Goal: Communication & Community: Participate in discussion

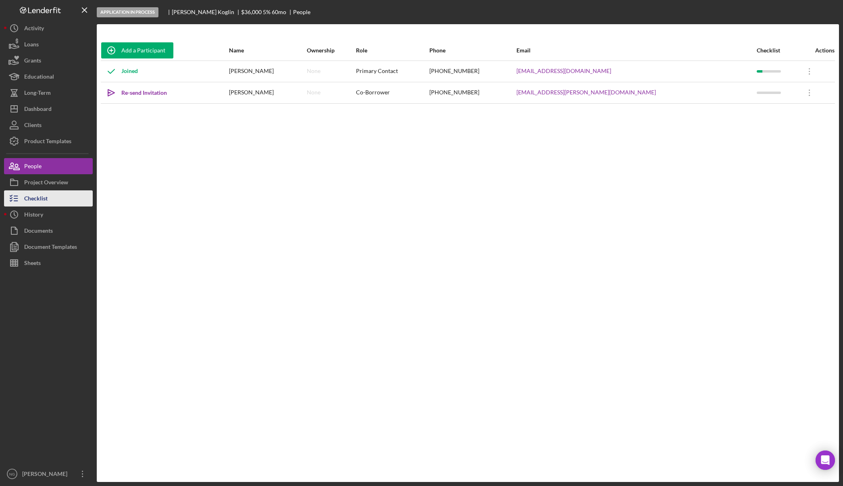
click at [54, 205] on button "Checklist" at bounding box center [48, 198] width 89 height 16
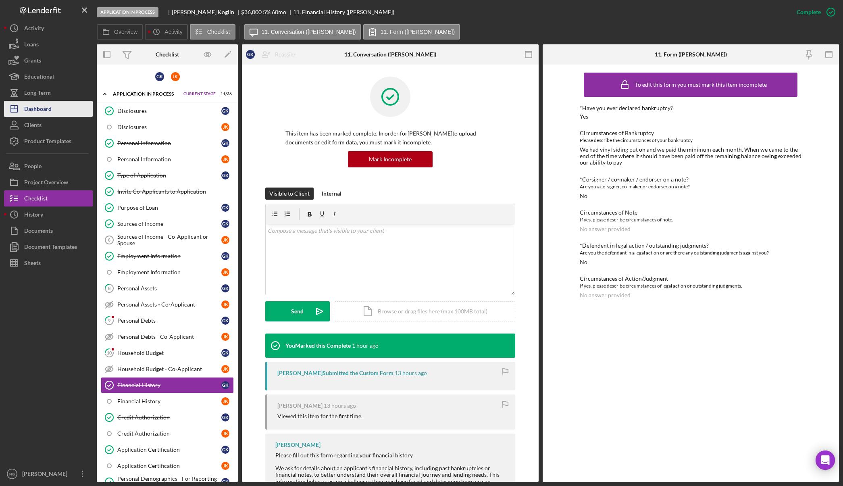
click at [60, 111] on button "Icon/Dashboard Dashboard" at bounding box center [48, 109] width 89 height 16
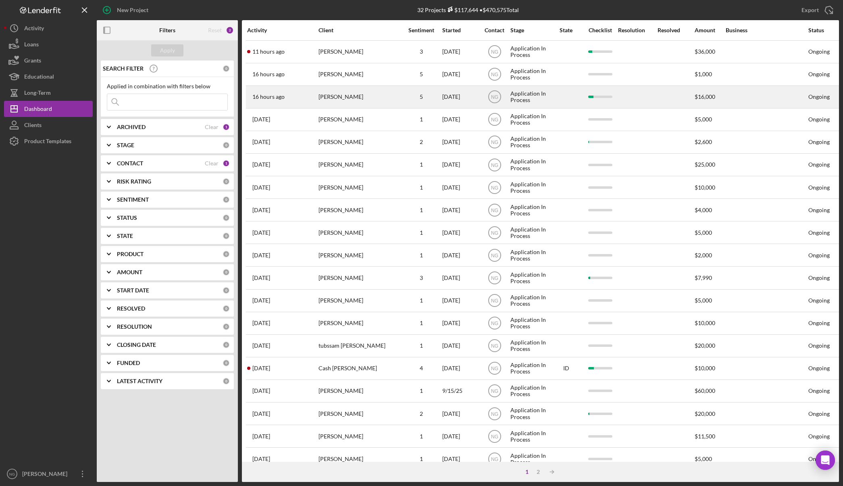
click at [352, 94] on div "[PERSON_NAME]" at bounding box center [359, 96] width 81 height 21
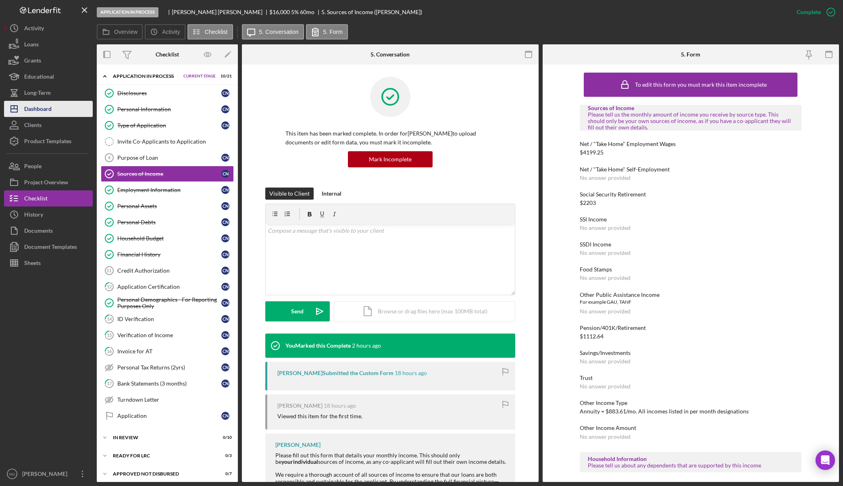
click at [52, 112] on div "Dashboard" at bounding box center [37, 110] width 27 height 18
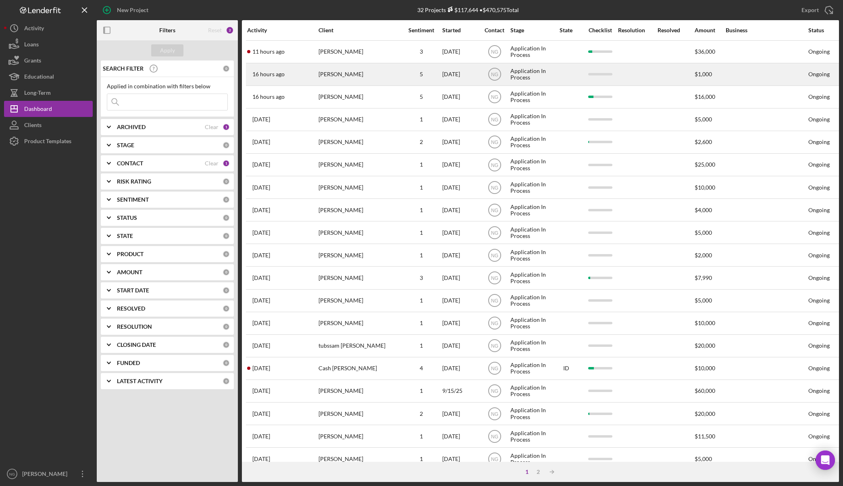
click at [324, 77] on div "[PERSON_NAME]" at bounding box center [359, 74] width 81 height 21
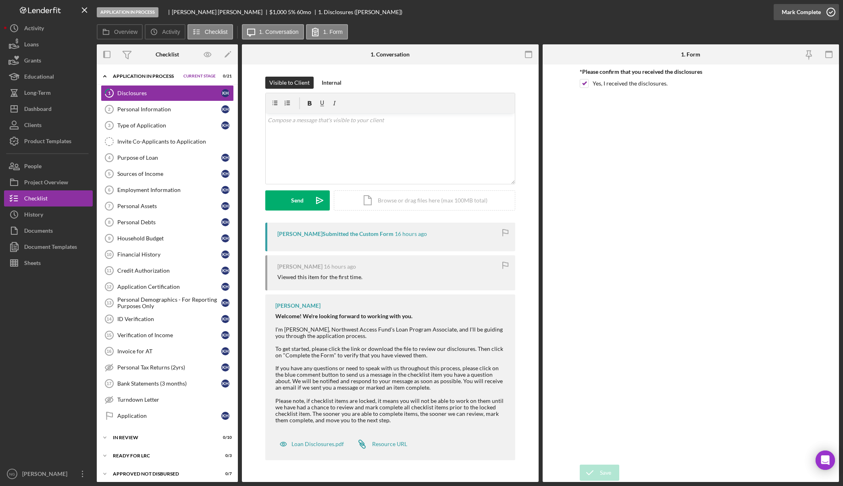
click at [833, 15] on icon "button" at bounding box center [831, 12] width 20 height 20
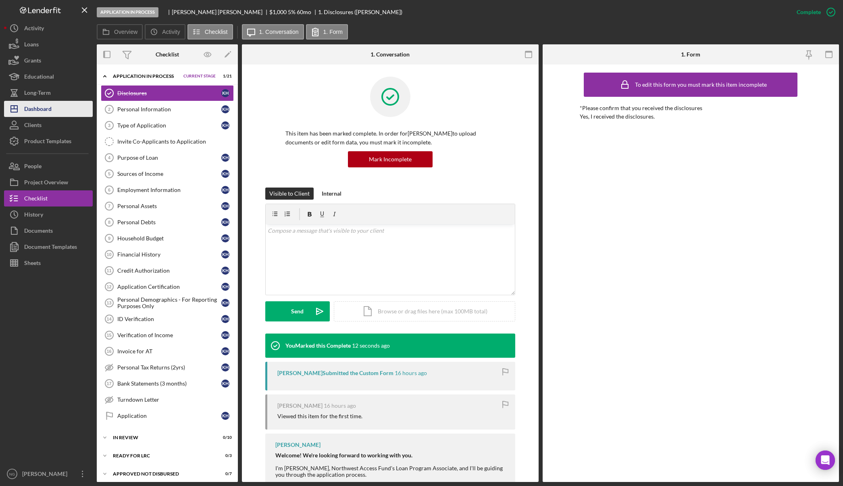
click at [57, 108] on button "Icon/Dashboard Dashboard" at bounding box center [48, 109] width 89 height 16
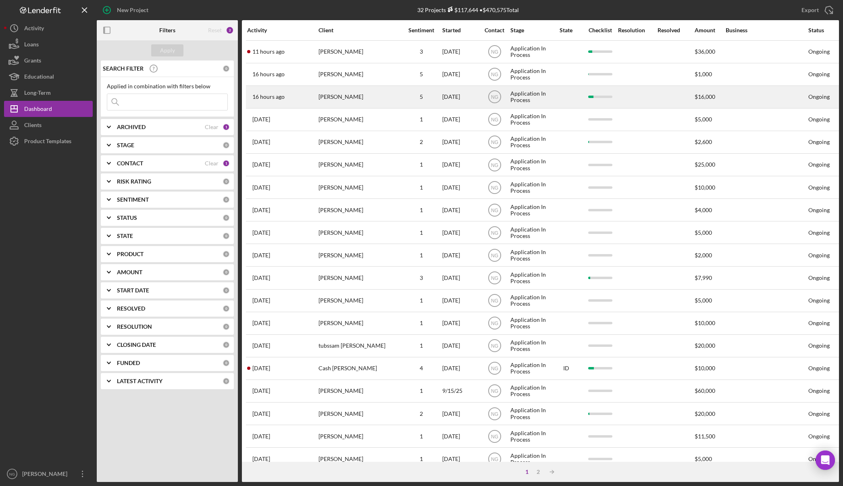
click at [382, 97] on div "[PERSON_NAME]" at bounding box center [359, 96] width 81 height 21
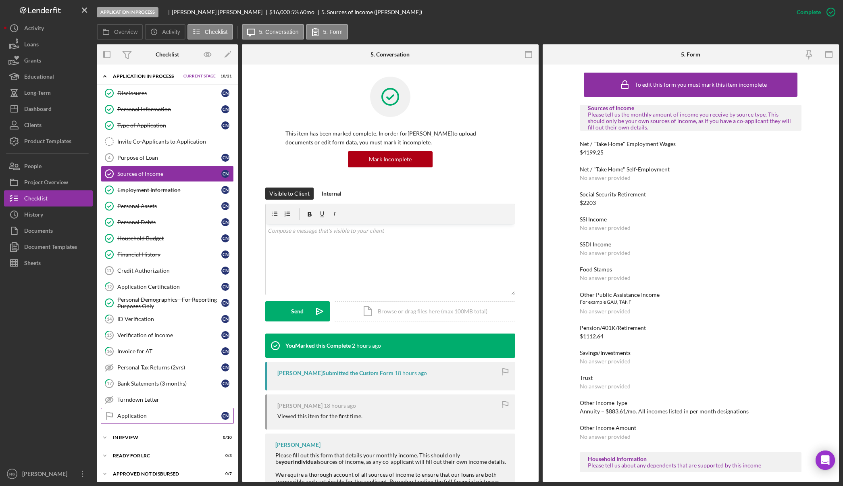
click at [185, 418] on div "Application" at bounding box center [169, 415] width 104 height 6
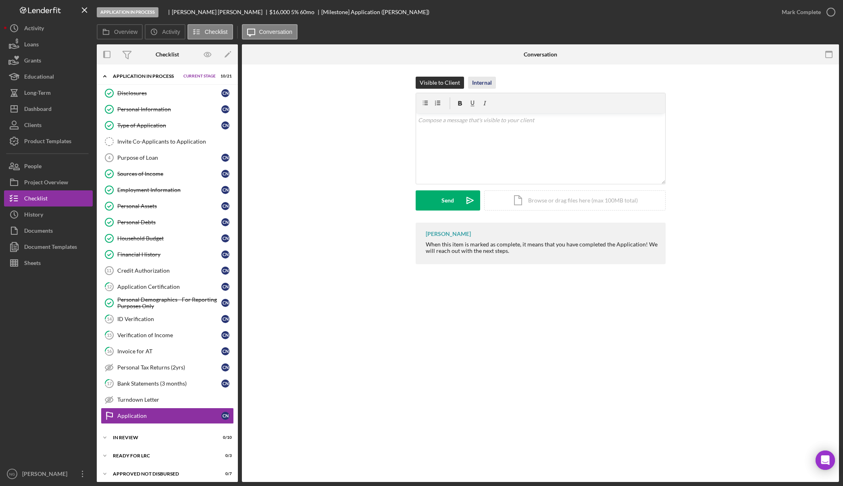
click at [479, 81] on div "Internal" at bounding box center [482, 83] width 20 height 12
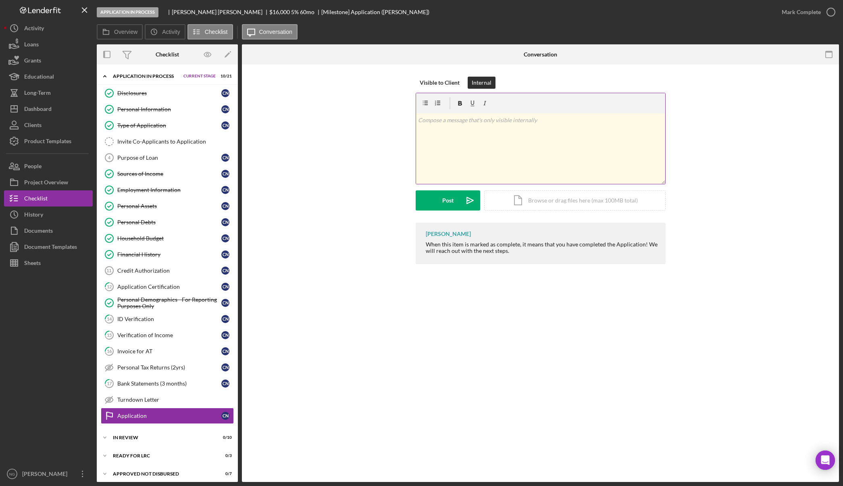
click at [478, 121] on p at bounding box center [540, 120] width 245 height 9
click at [133, 35] on label "Overview" at bounding box center [125, 32] width 23 height 6
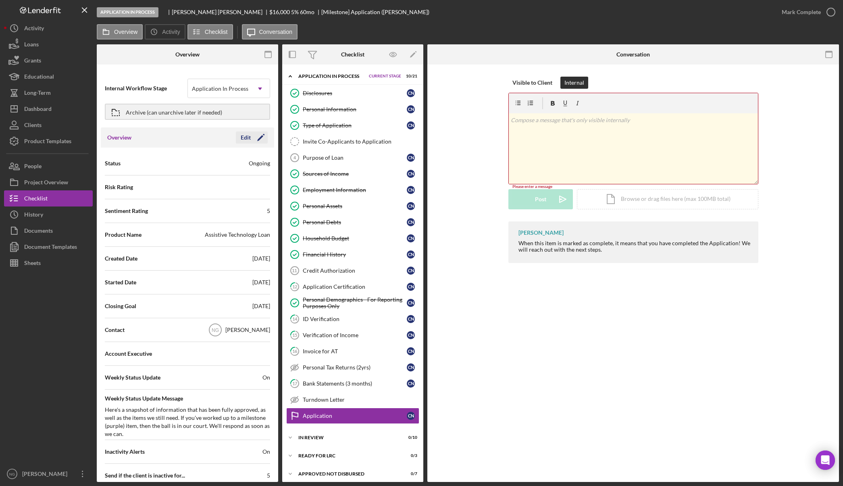
click at [256, 142] on icon "Icon/Edit" at bounding box center [261, 137] width 20 height 20
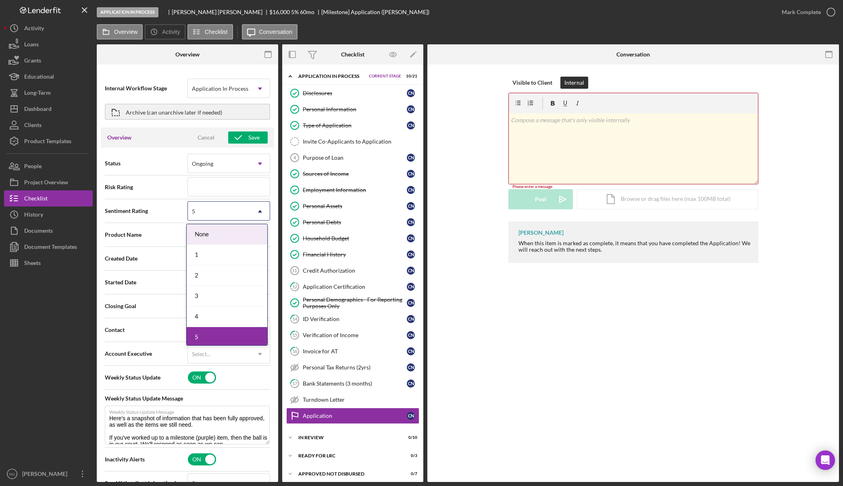
click at [243, 218] on div "5" at bounding box center [219, 211] width 62 height 19
click at [202, 306] on div "3" at bounding box center [227, 296] width 81 height 21
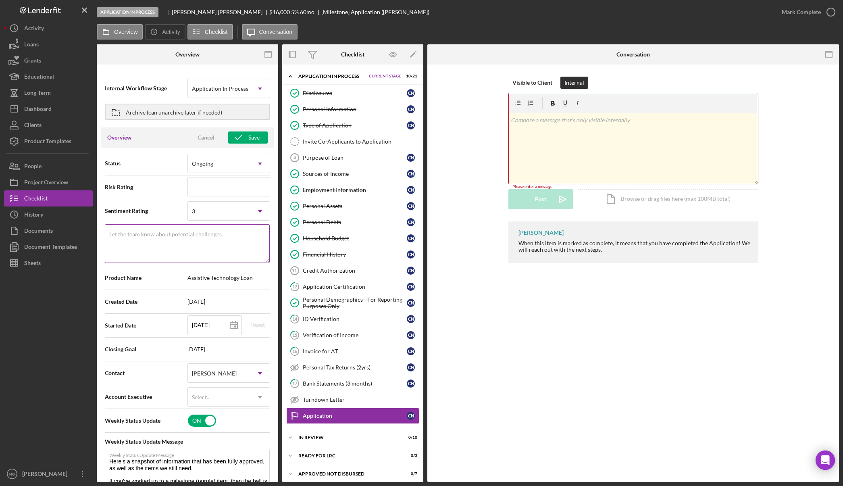
click at [223, 234] on textarea "Let the team know about potential challenges." at bounding box center [187, 243] width 165 height 39
click at [140, 237] on textarea "Still need 4,11,12 complete with signatures." at bounding box center [187, 243] width 165 height 39
click at [232, 236] on textarea "Still need items 4,11,12 complete with signatures." at bounding box center [187, 243] width 165 height 39
click at [110, 235] on textarea "Still need items 4,11,12 complete with signatures on 11 and 12. Wants to bring …" at bounding box center [187, 243] width 165 height 39
click at [108, 236] on textarea "Left Message 9/26 Still need items 4,11,12 complete with signatures on 11 and 1…" at bounding box center [187, 243] width 165 height 39
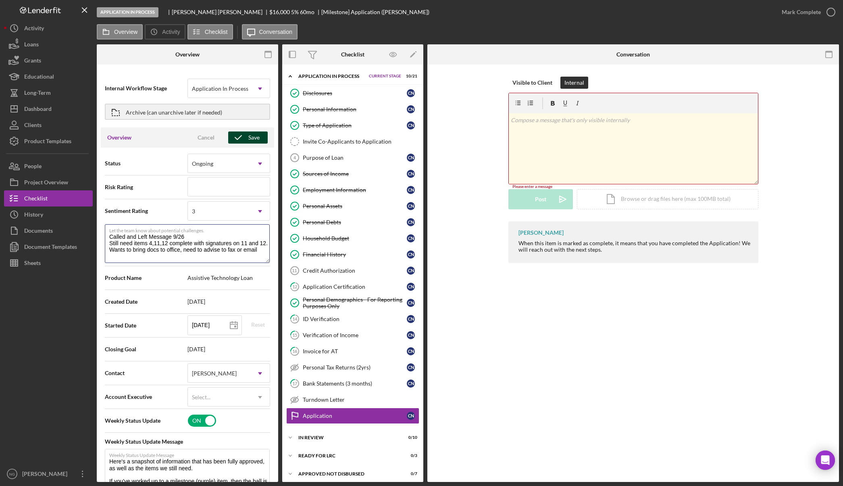
type textarea "Called and Left Message 9/26 Still need items 4,11,12 complete with signatures …"
click at [248, 136] on div "Save" at bounding box center [253, 137] width 11 height 12
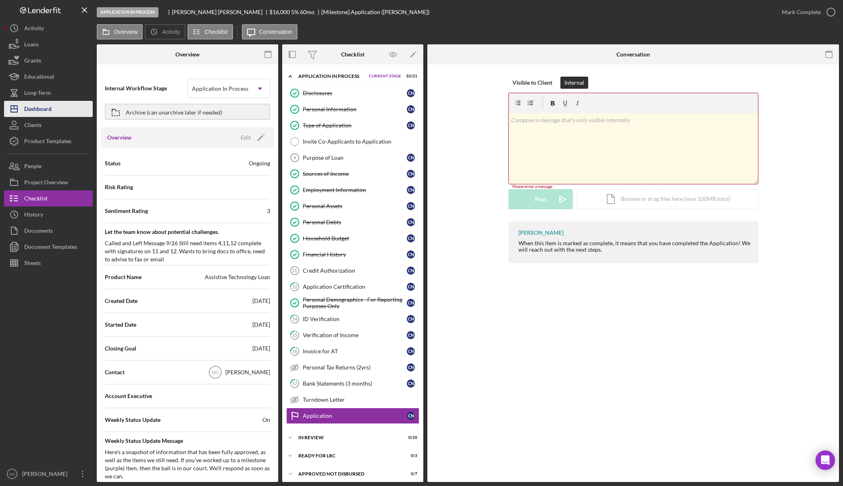
click at [67, 112] on button "Icon/Dashboard Dashboard" at bounding box center [48, 109] width 89 height 16
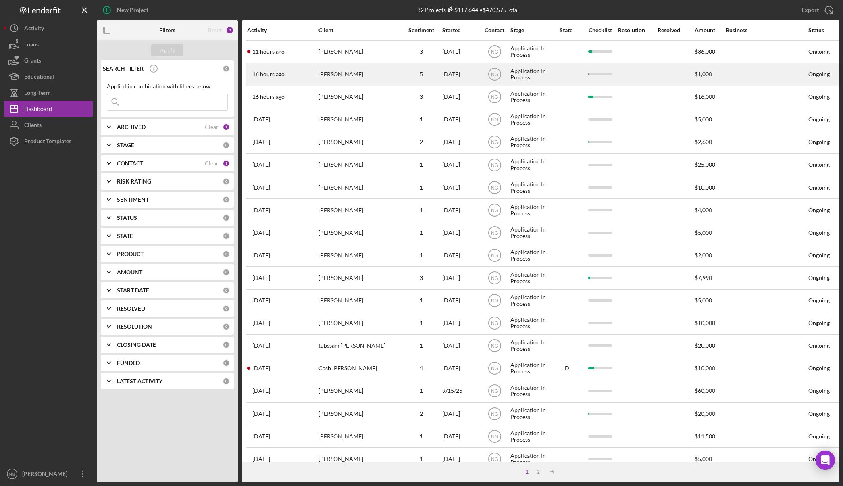
click at [422, 78] on div "5" at bounding box center [421, 74] width 40 height 21
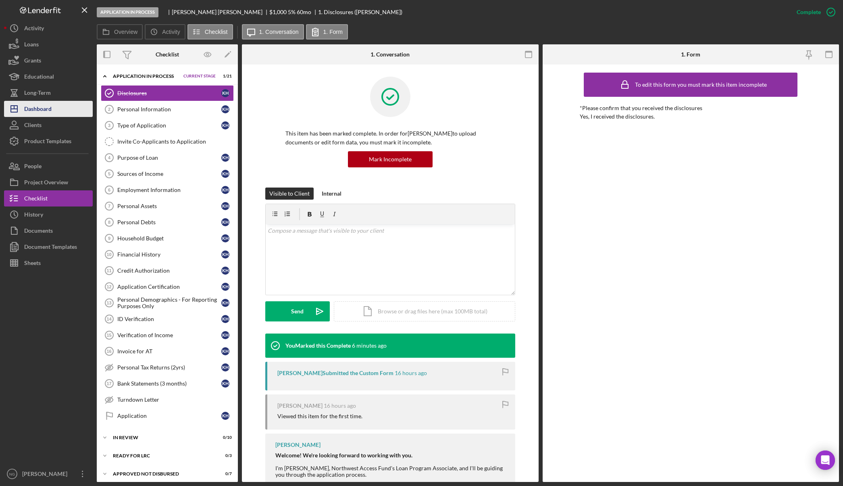
click at [33, 112] on div "Dashboard" at bounding box center [37, 110] width 27 height 18
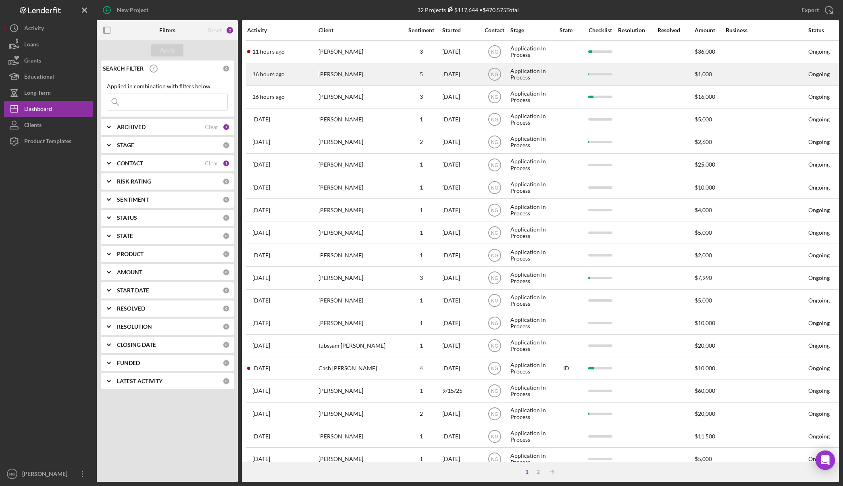
click at [424, 76] on div "5" at bounding box center [421, 74] width 40 height 6
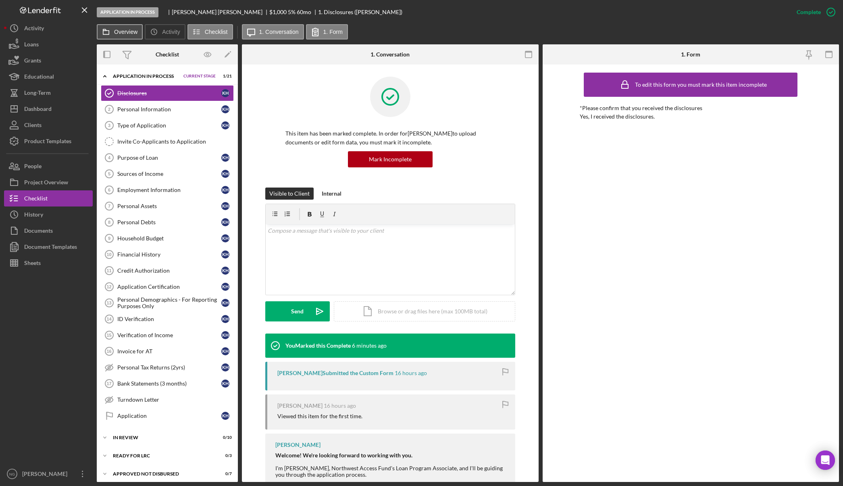
click at [127, 35] on label "Overview" at bounding box center [125, 32] width 23 height 6
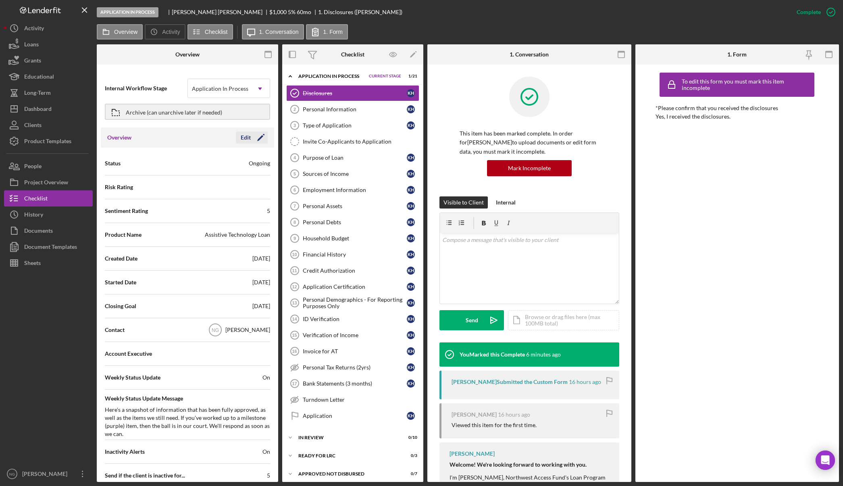
click at [258, 140] on icon "Icon/Edit" at bounding box center [261, 137] width 20 height 20
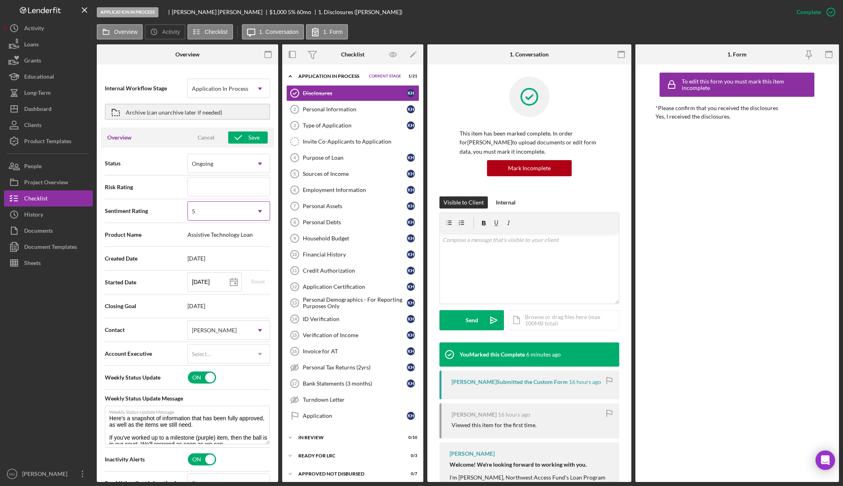
click at [251, 214] on icon "Icon/Dropdown Arrow" at bounding box center [259, 211] width 19 height 19
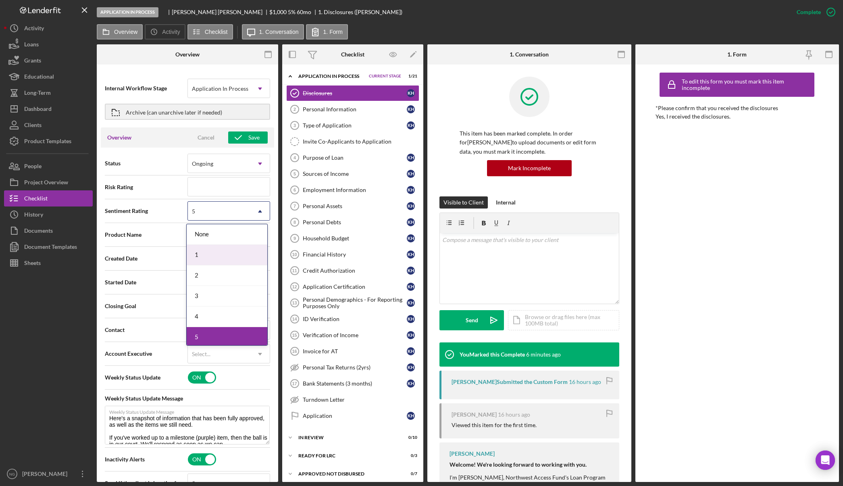
click at [203, 251] on div "1" at bounding box center [227, 255] width 81 height 21
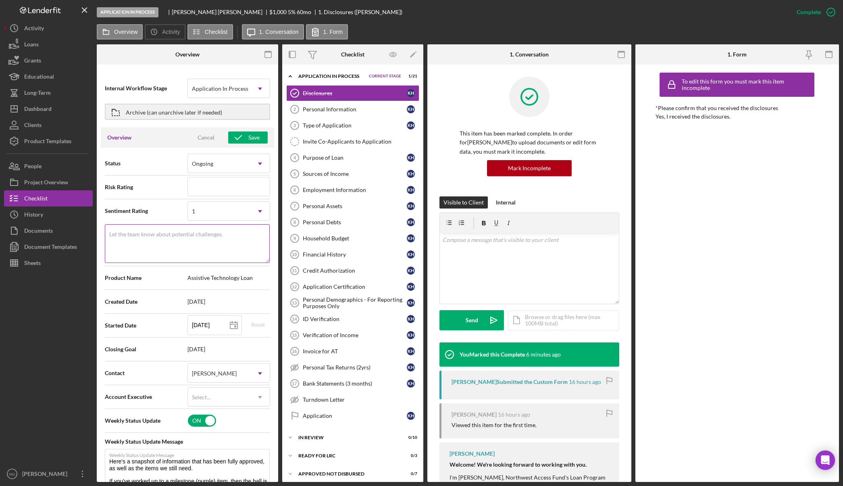
click at [184, 240] on textarea "Let the team know about potential challenges." at bounding box center [187, 243] width 165 height 39
type textarea "1 item complete"
click at [243, 141] on icon "button" at bounding box center [238, 137] width 20 height 20
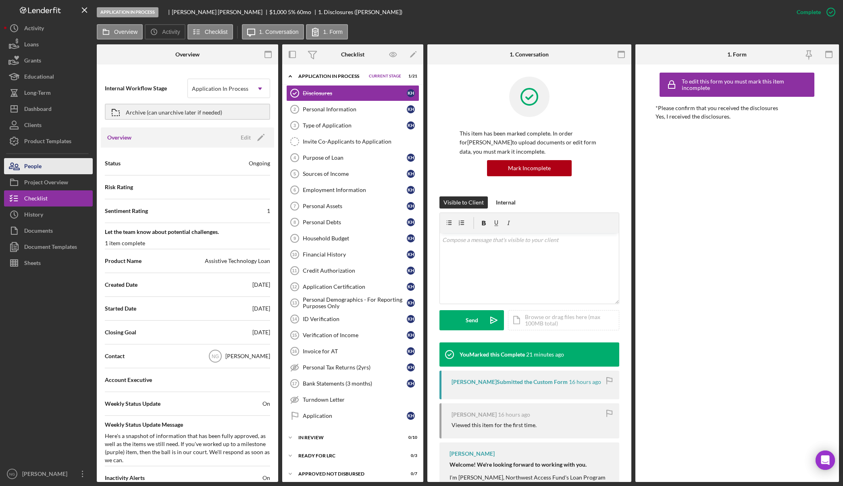
click at [48, 170] on button "People" at bounding box center [48, 166] width 89 height 16
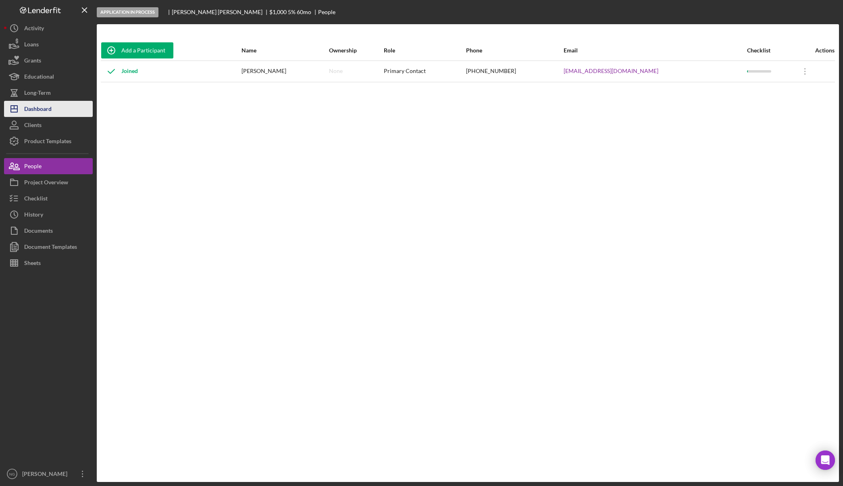
click at [43, 105] on div "Dashboard" at bounding box center [37, 110] width 27 height 18
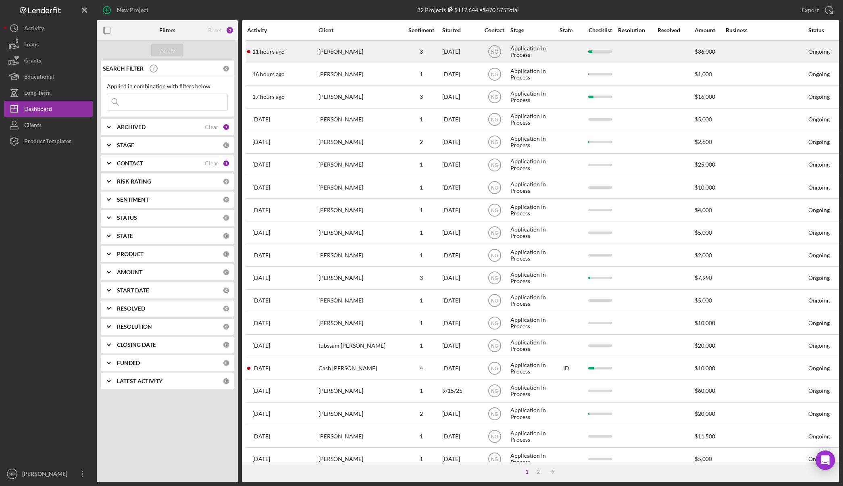
click at [352, 52] on div "[PERSON_NAME]" at bounding box center [359, 51] width 81 height 21
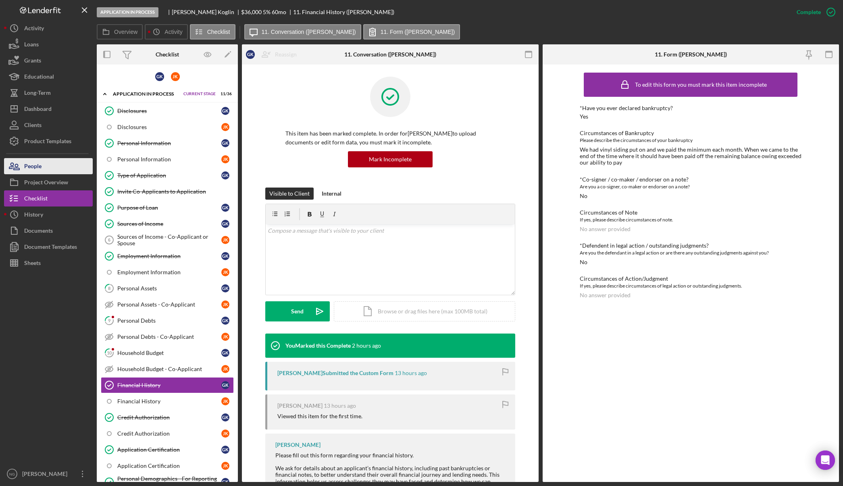
click at [37, 170] on div "People" at bounding box center [32, 167] width 17 height 18
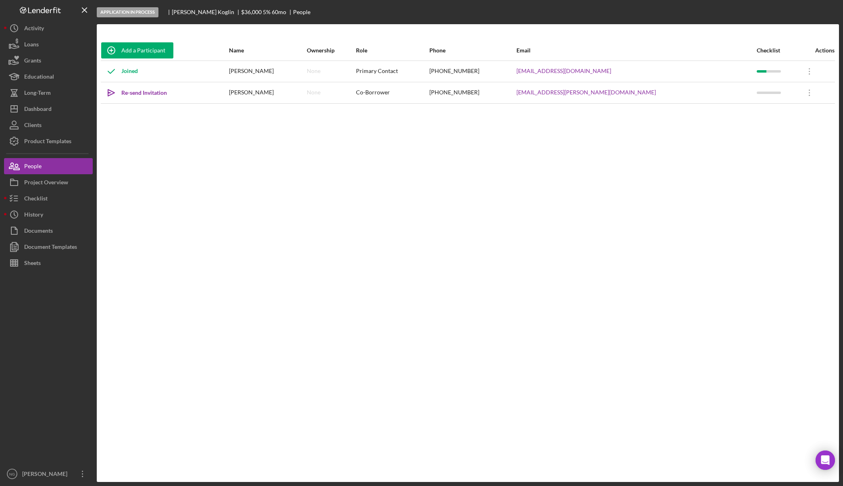
click at [506, 233] on div "Add a Participant Name Ownership Role Phone Email Checklist Actions Joined [PER…" at bounding box center [468, 252] width 742 height 425
click at [65, 197] on button "Checklist" at bounding box center [48, 198] width 89 height 16
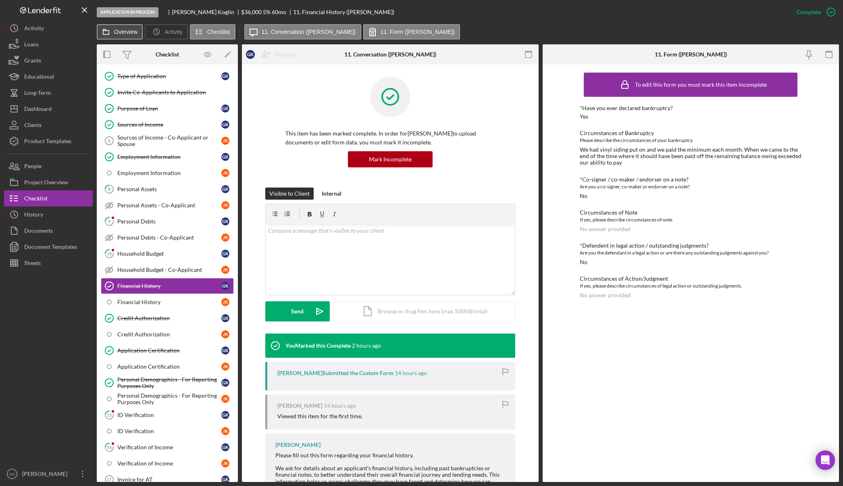
scroll to position [112, 0]
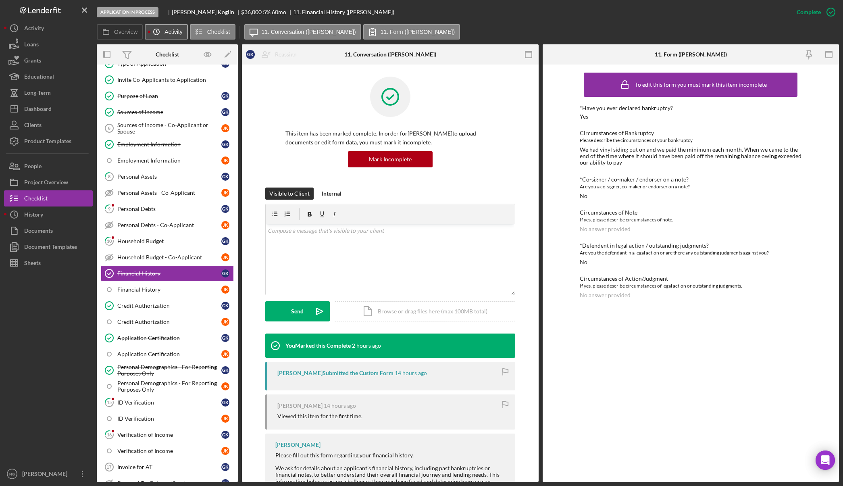
click at [182, 33] on button "Icon/History Activity" at bounding box center [166, 31] width 43 height 15
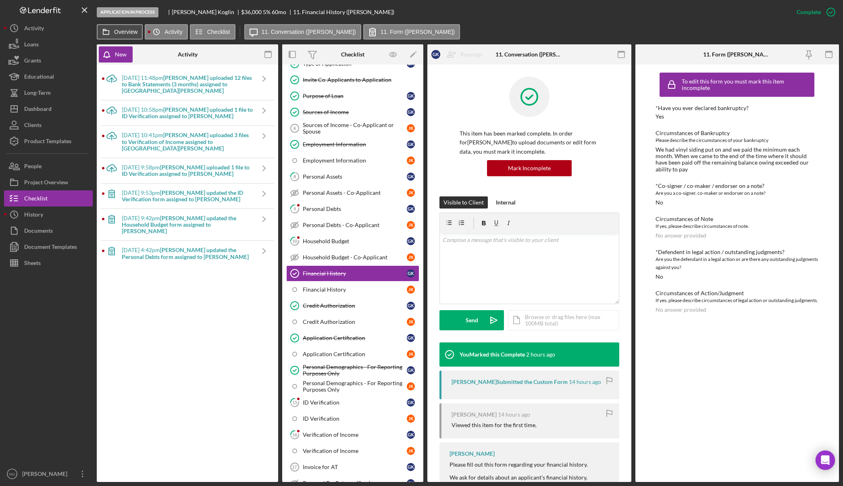
click at [129, 33] on label "Overview" at bounding box center [125, 32] width 23 height 6
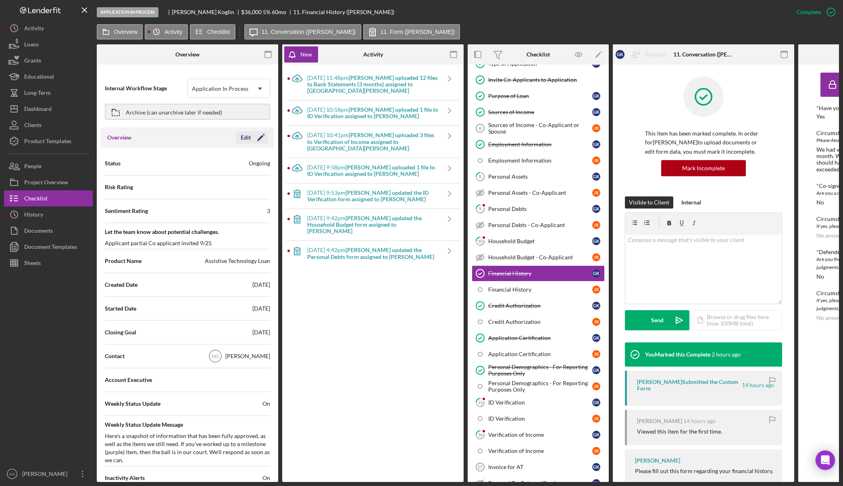
click at [265, 138] on icon "Icon/Edit" at bounding box center [261, 137] width 20 height 20
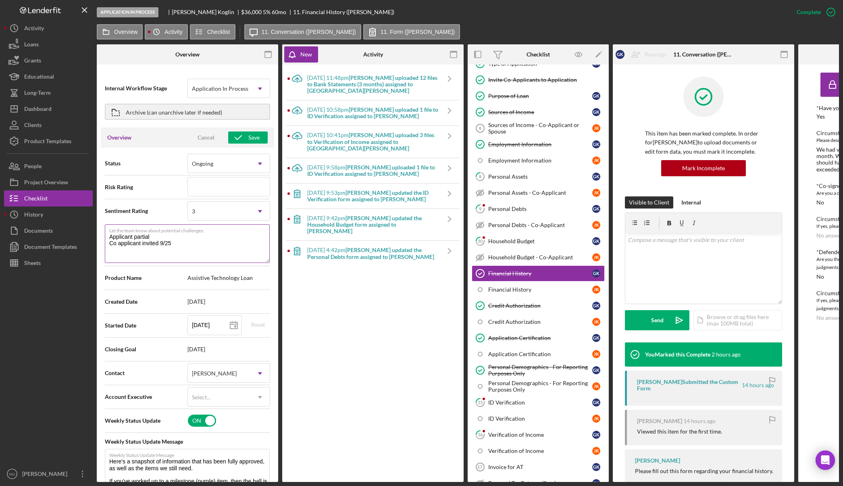
click at [185, 244] on textarea "Applicant partial Co applicant invited 9/25" at bounding box center [187, 243] width 165 height 39
drag, startPoint x: 154, startPoint y: 236, endPoint x: 107, endPoint y: 236, distance: 47.6
click at [107, 236] on textarea "Applicant partial Co applicant invited 9/25" at bounding box center [187, 243] width 165 height 39
type textarea "Applicant 1 Complete Co applicant invited 9/25"
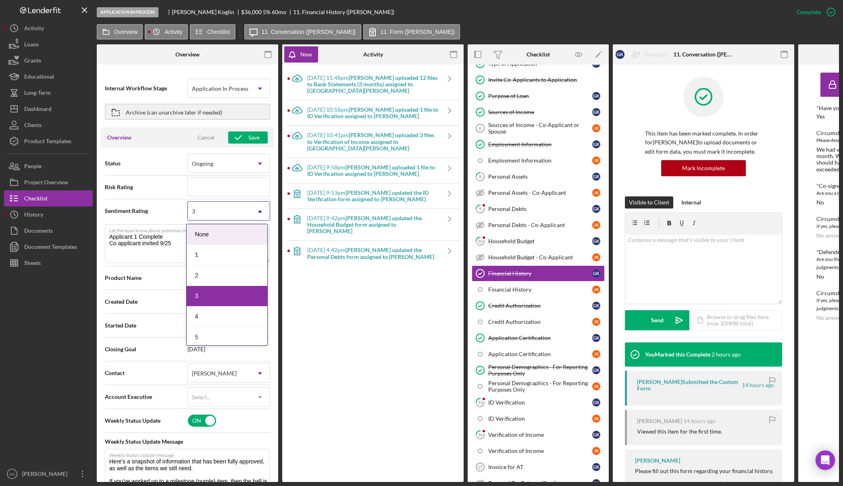
click at [218, 209] on div "3" at bounding box center [219, 211] width 62 height 19
click at [202, 315] on div "4" at bounding box center [227, 316] width 81 height 21
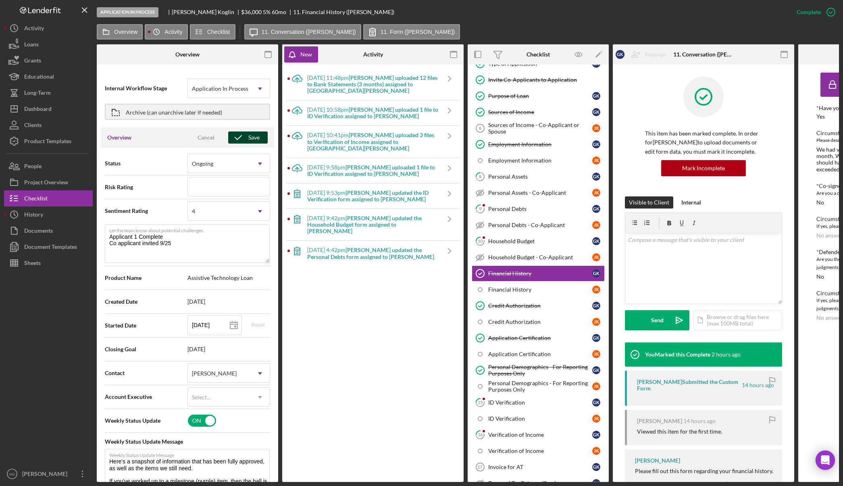
click at [240, 136] on icon "button" at bounding box center [238, 137] width 20 height 20
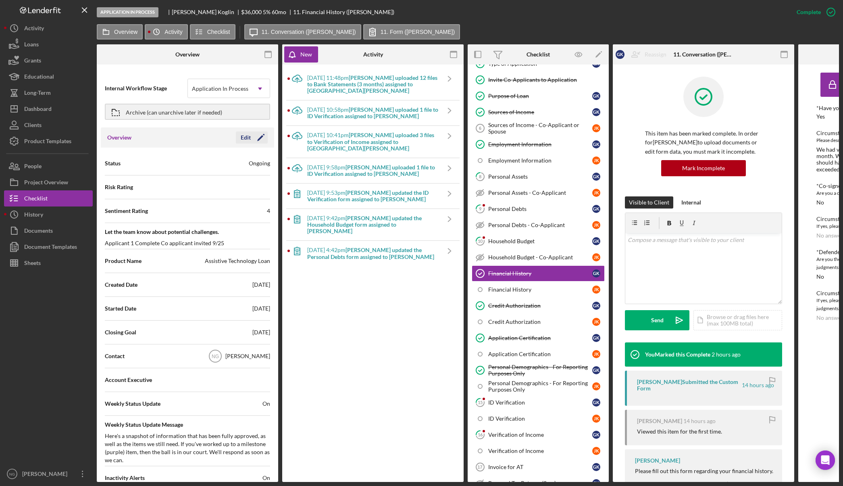
click at [261, 141] on icon "Icon/Edit" at bounding box center [261, 137] width 20 height 20
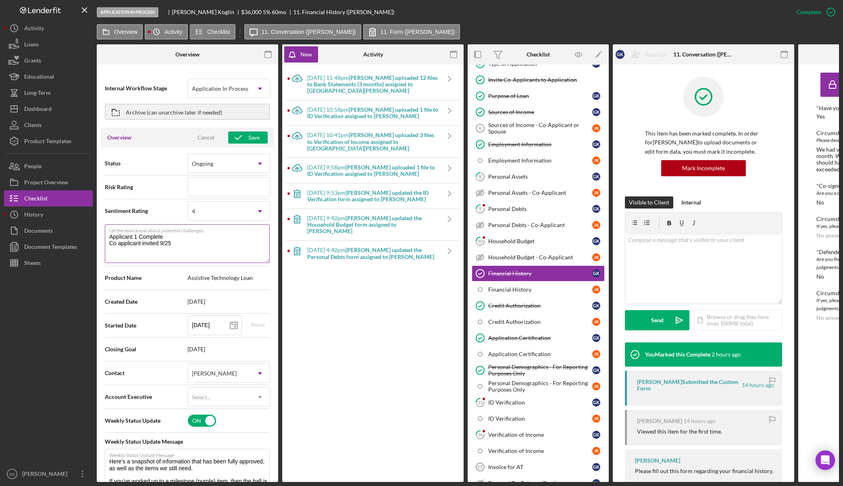
click at [177, 247] on textarea "Applicant 1 Complete Co applicant invited 9/25" at bounding box center [187, 243] width 165 height 39
click at [177, 247] on textarea "Applicant 1 Complete Co applicant invited 9/25 9/26 Left message" at bounding box center [187, 243] width 165 height 39
type textarea "Applicant 1 Complete Co applicant invited 9/25 9/26 Left message"
click at [254, 140] on div "Save" at bounding box center [253, 137] width 11 height 12
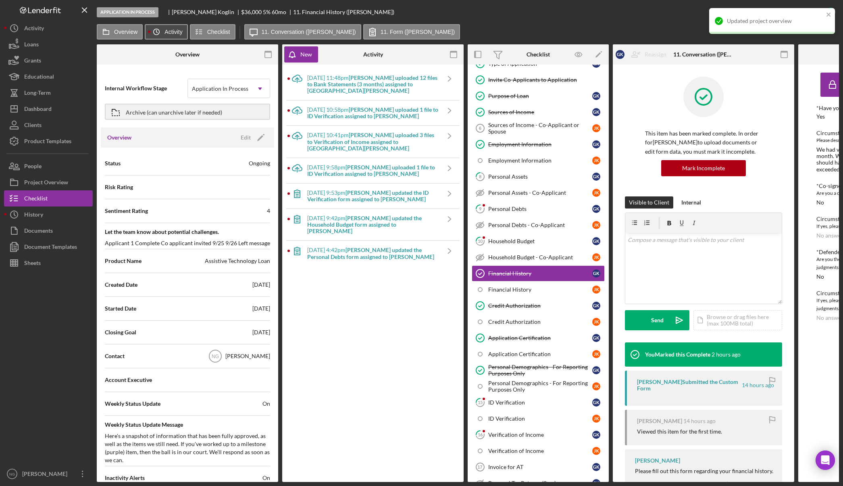
click at [169, 34] on label "Activity" at bounding box center [174, 32] width 18 height 6
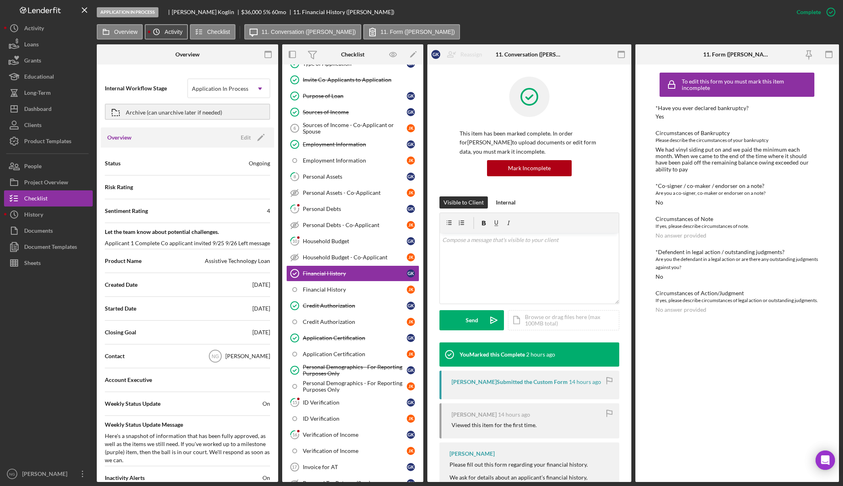
click at [176, 29] on label "Activity" at bounding box center [174, 32] width 18 height 6
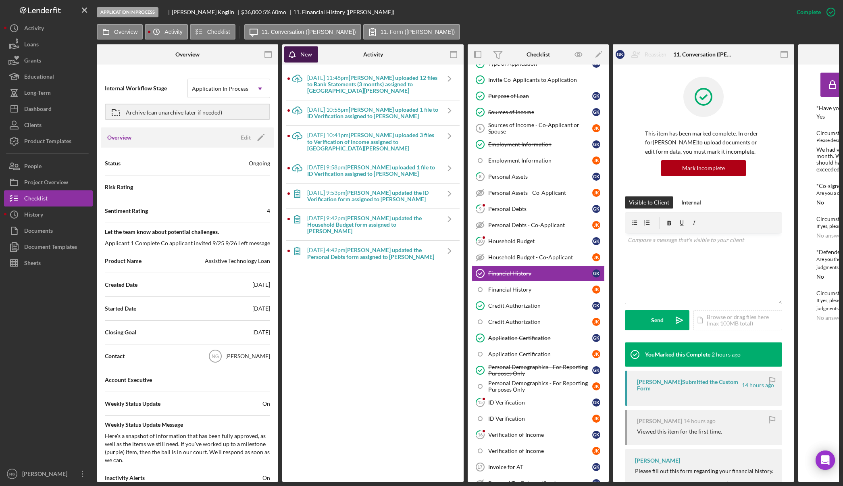
click at [309, 55] on div "New" at bounding box center [306, 54] width 12 height 16
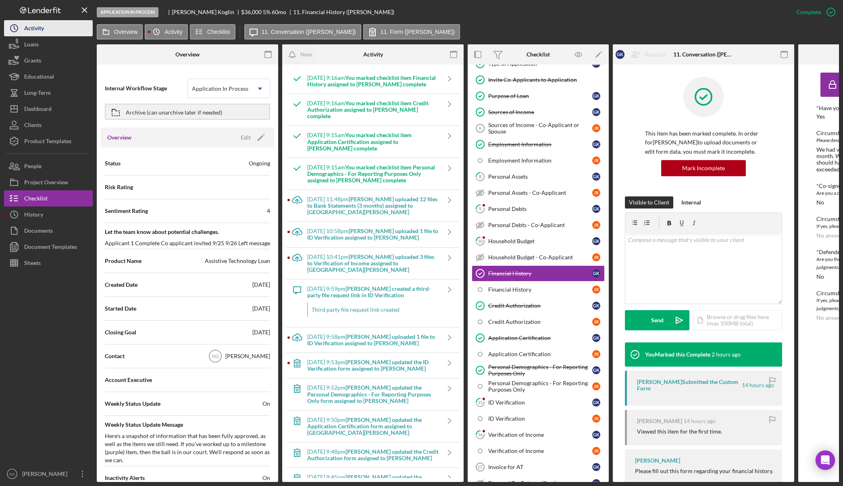
click at [46, 32] on button "Icon/History Activity" at bounding box center [48, 28] width 89 height 16
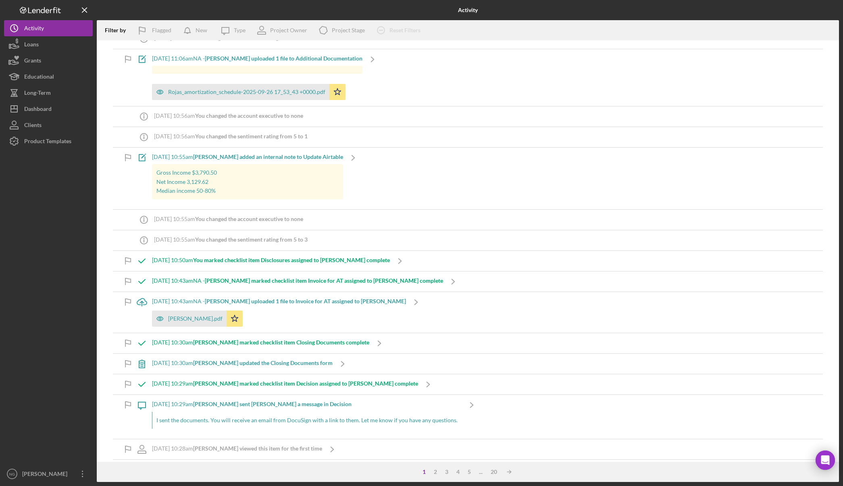
scroll to position [81, 0]
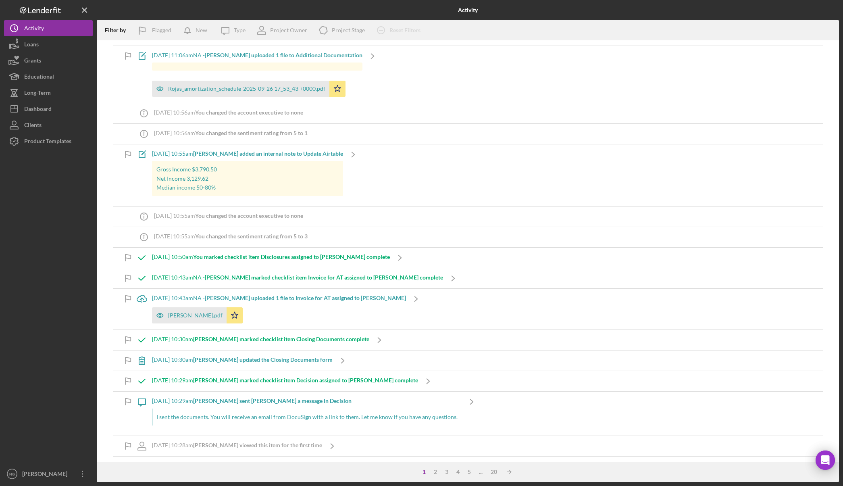
click at [263, 182] on p "Net Income 3,129.62" at bounding box center [247, 178] width 183 height 9
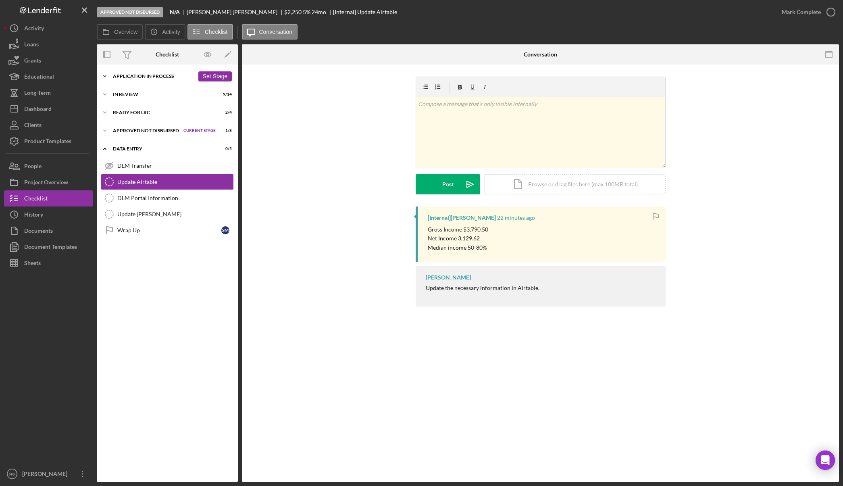
click at [144, 76] on div "Application In Process" at bounding box center [153, 76] width 81 height 5
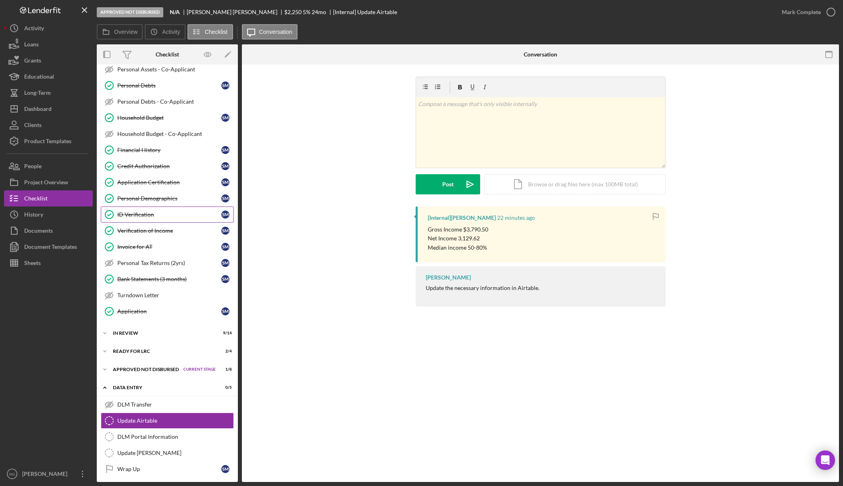
scroll to position [172, 0]
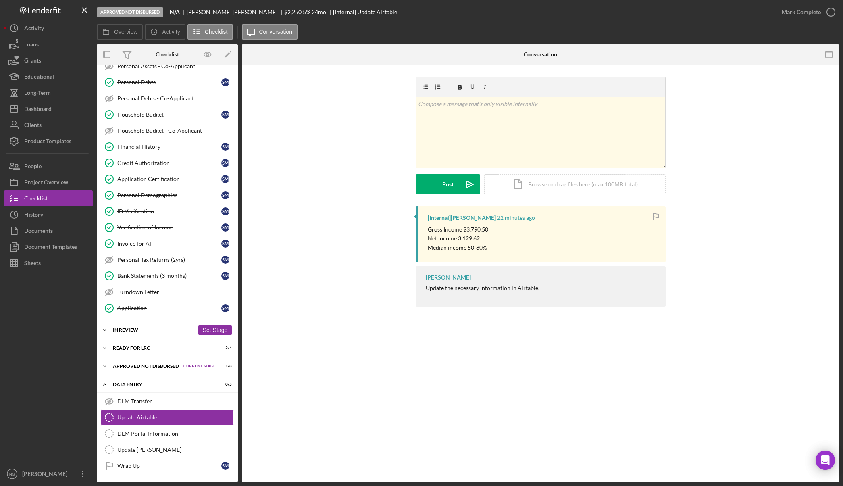
click at [133, 325] on div "Icon/Expander In Review 9 / 14 Set Stage" at bounding box center [167, 330] width 141 height 16
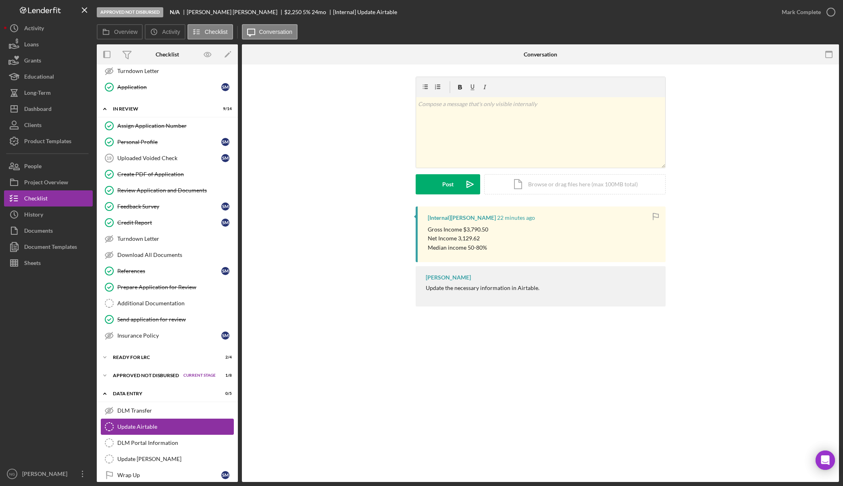
scroll to position [402, 0]
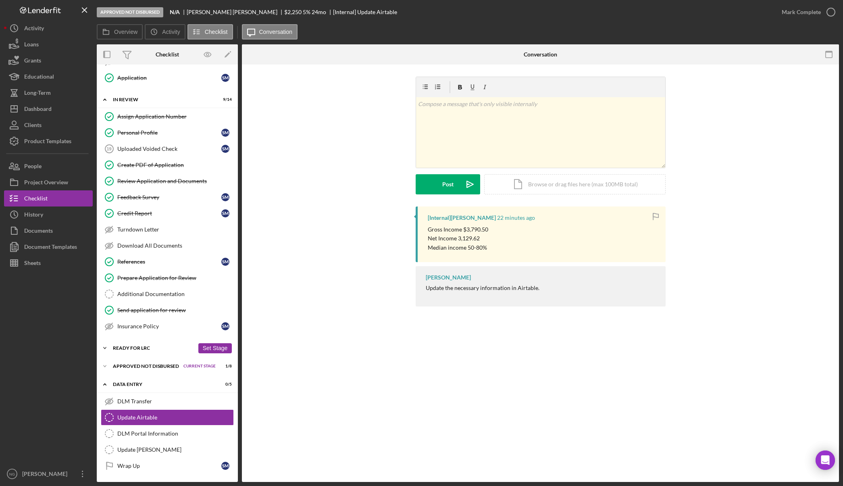
click at [144, 347] on div "Ready for LRC" at bounding box center [153, 348] width 81 height 5
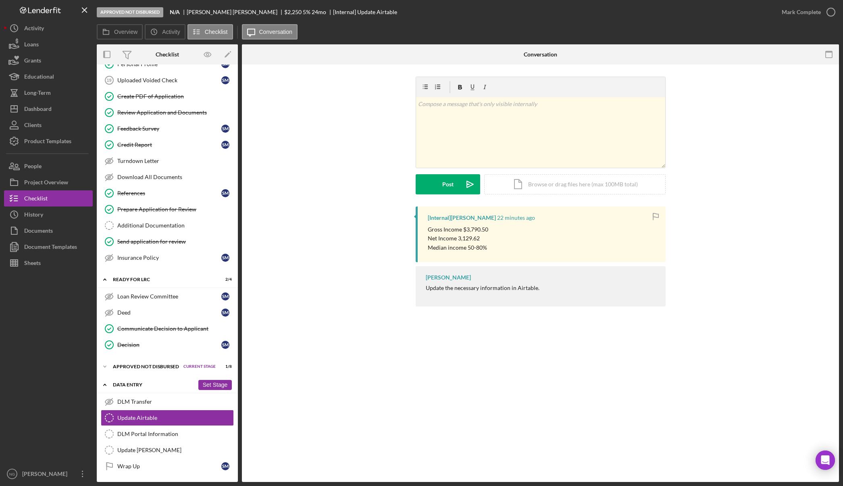
scroll to position [471, 0]
click at [141, 346] on div "Decision" at bounding box center [169, 344] width 104 height 6
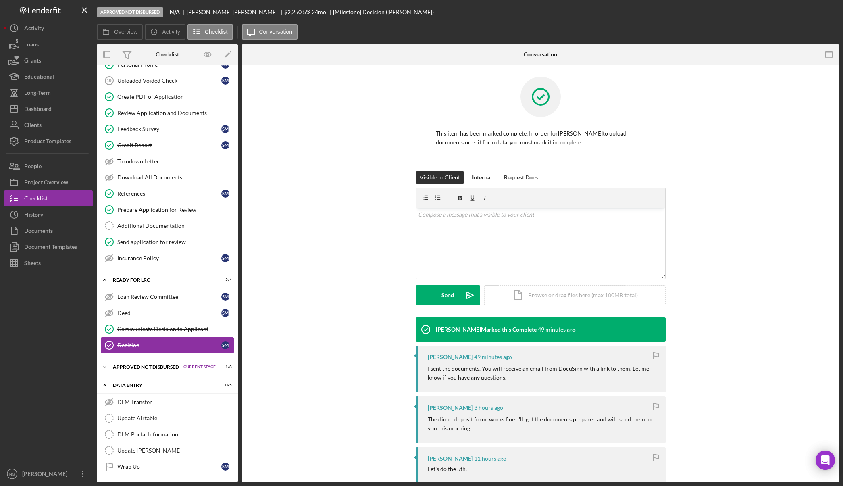
scroll to position [471, 0]
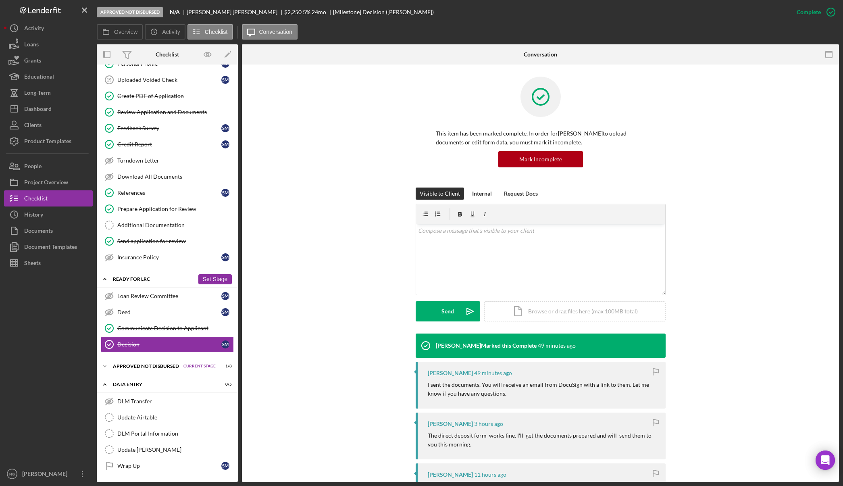
click at [139, 279] on div "Ready for LRC" at bounding box center [153, 279] width 81 height 5
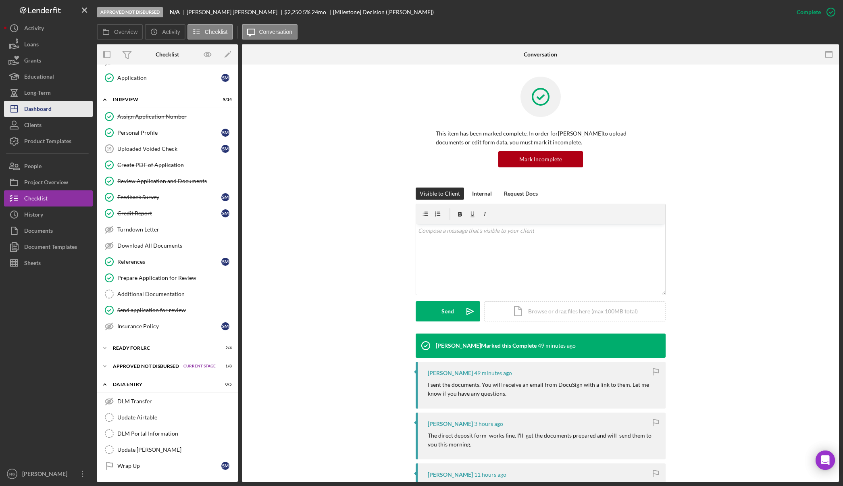
click at [34, 110] on div "Dashboard" at bounding box center [37, 110] width 27 height 18
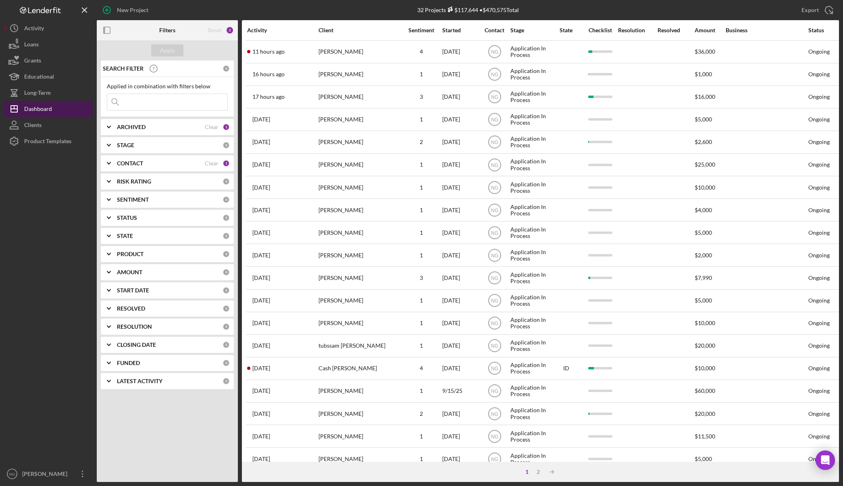
click at [47, 112] on div "Dashboard" at bounding box center [38, 110] width 28 height 18
click at [51, 108] on div "Dashboard" at bounding box center [38, 110] width 28 height 18
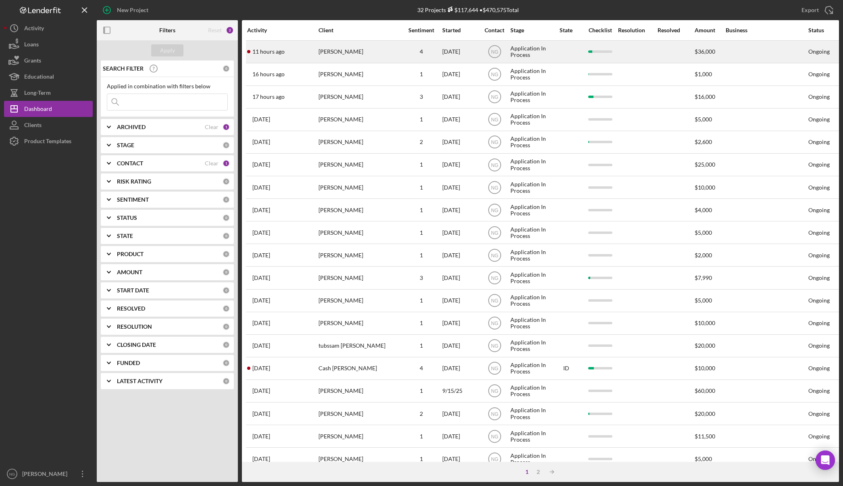
click at [337, 55] on div "[PERSON_NAME]" at bounding box center [359, 51] width 81 height 21
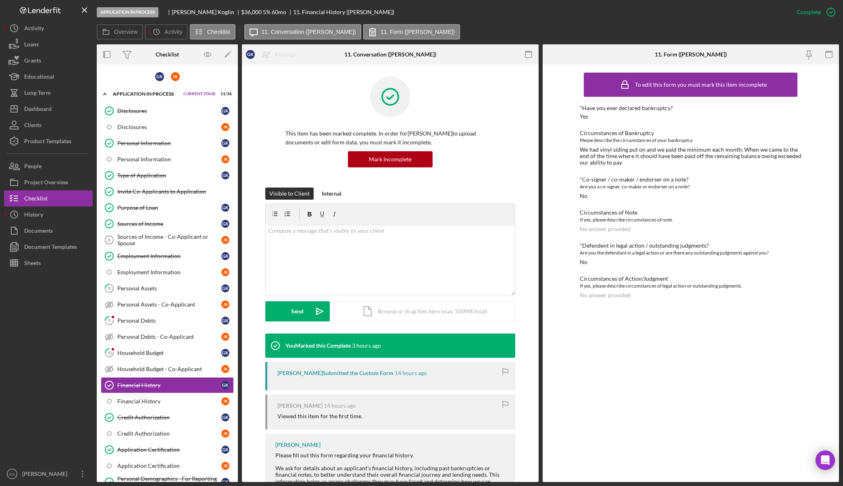
click at [53, 305] on div at bounding box center [48, 368] width 89 height 195
click at [71, 166] on button "People" at bounding box center [48, 166] width 89 height 16
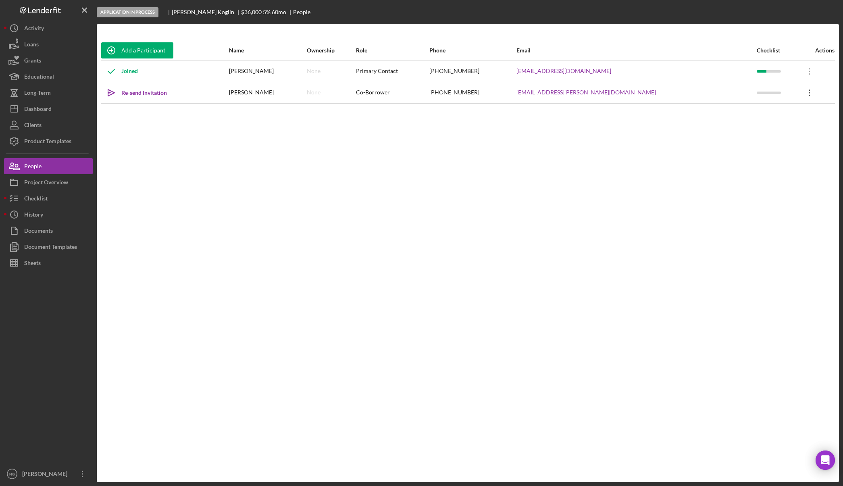
click at [800, 91] on icon "Icon/Overflow" at bounding box center [810, 93] width 20 height 20
click at [775, 112] on div "Icon/Edit Edit" at bounding box center [765, 114] width 89 height 17
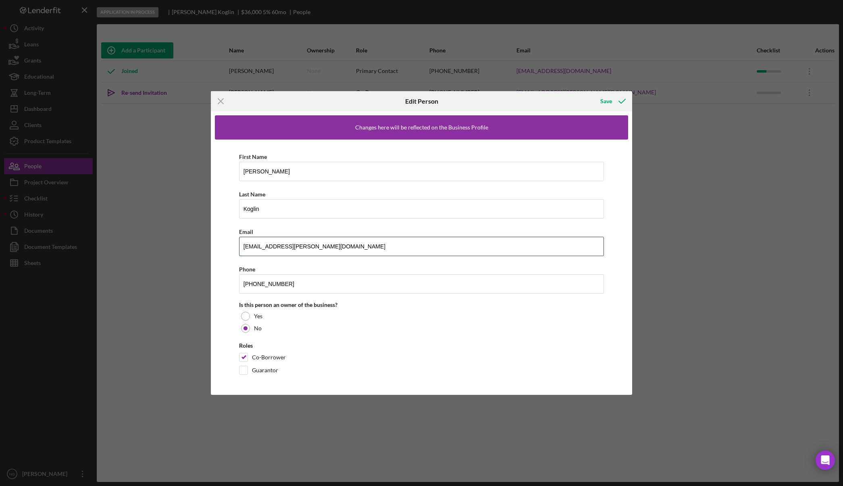
drag, startPoint x: 345, startPoint y: 247, endPoint x: 231, endPoint y: 242, distance: 114.6
click at [231, 242] on div "First Name [PERSON_NAME] Last Name [PERSON_NAME] Email [EMAIL_ADDRESS][PERSON_N…" at bounding box center [422, 266] width 414 height 252
type input "[EMAIL_ADDRESS][DOMAIN_NAME]"
click at [361, 340] on div "First Name [PERSON_NAME] Last Name [PERSON_NAME] Email [EMAIL_ADDRESS][DOMAIN_N…" at bounding box center [422, 266] width 414 height 252
click at [611, 102] on div "Save" at bounding box center [606, 101] width 12 height 16
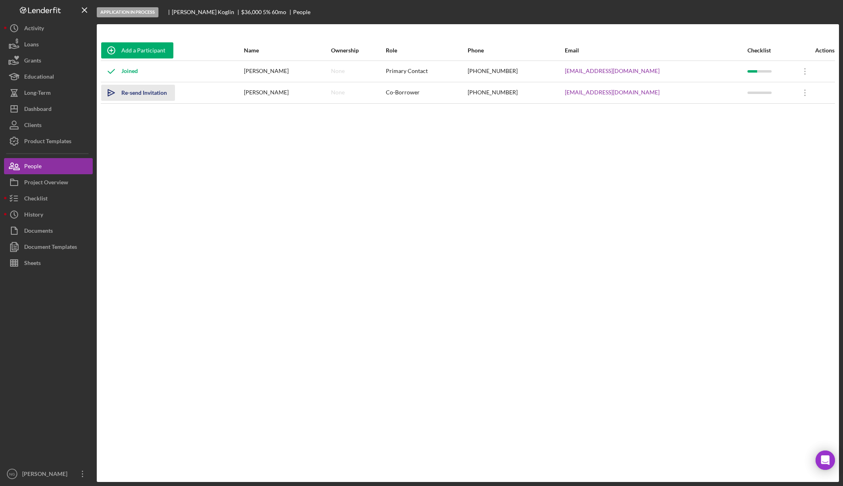
click at [154, 92] on div "Re-send Invitation" at bounding box center [144, 93] width 46 height 16
click at [126, 129] on div "Add a Participant Name Ownership Role Phone Email Checklist Actions Joined [PER…" at bounding box center [468, 252] width 742 height 425
click at [54, 197] on button "Checklist" at bounding box center [48, 198] width 89 height 16
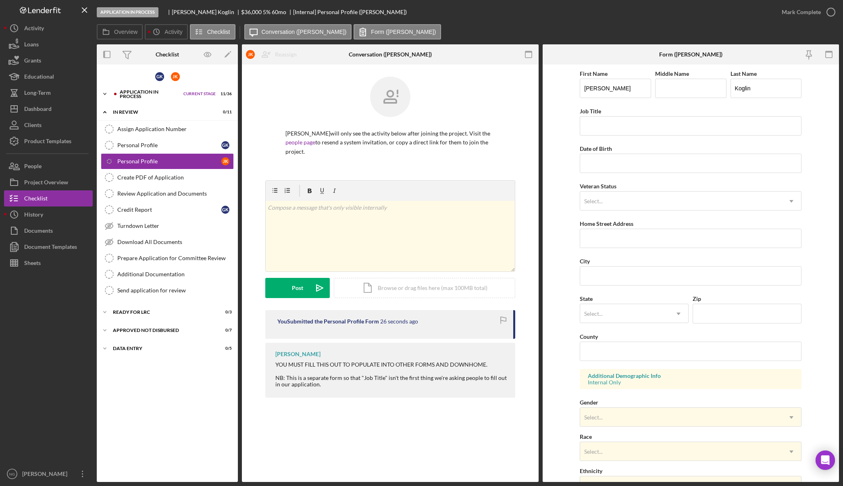
click at [142, 92] on div "Application In Process" at bounding box center [150, 94] width 60 height 9
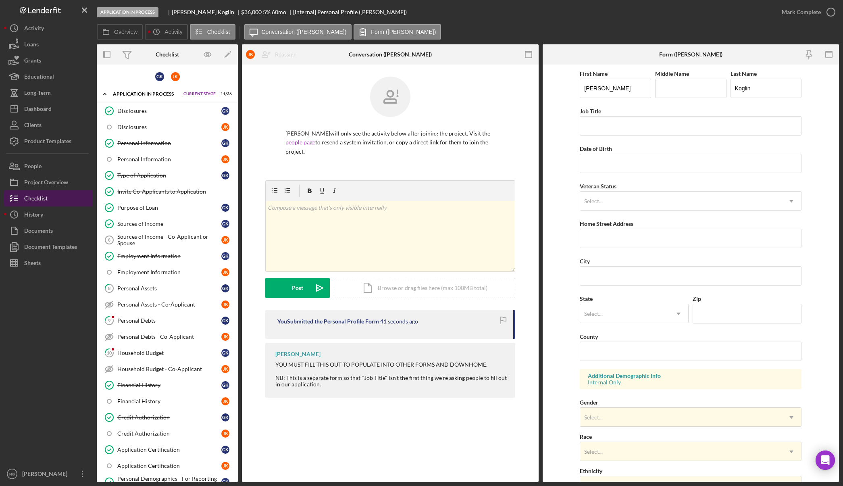
click at [33, 197] on div "Checklist" at bounding box center [35, 199] width 23 height 18
click at [47, 168] on button "People" at bounding box center [48, 166] width 89 height 16
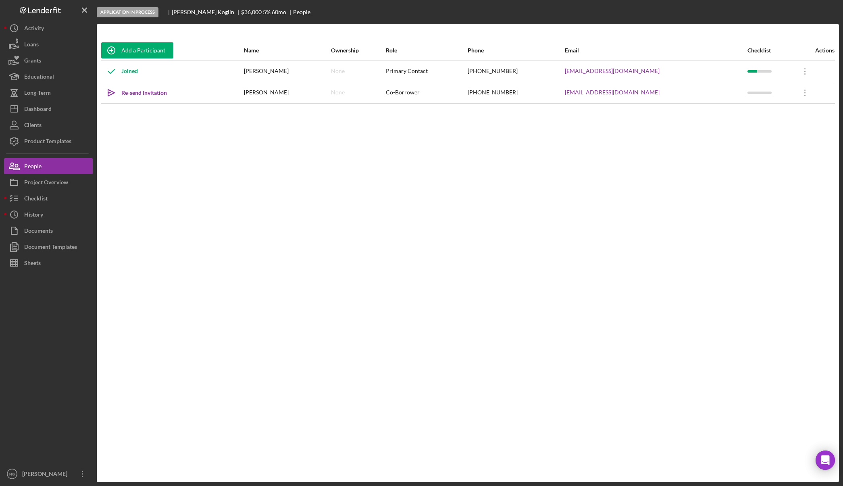
click at [368, 245] on div "Add a Participant Name Ownership Role Phone Email Checklist Actions Joined [PER…" at bounding box center [468, 252] width 742 height 425
click at [801, 94] on icon "Icon/Overflow" at bounding box center [805, 93] width 20 height 20
click at [769, 129] on button "Icon/Link Get Invitation Link" at bounding box center [763, 130] width 89 height 16
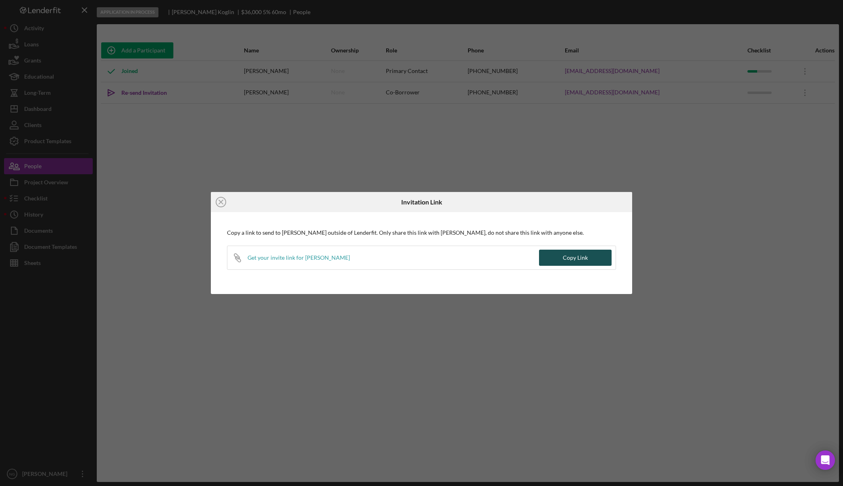
click at [575, 257] on div "Copy Link" at bounding box center [575, 258] width 25 height 16
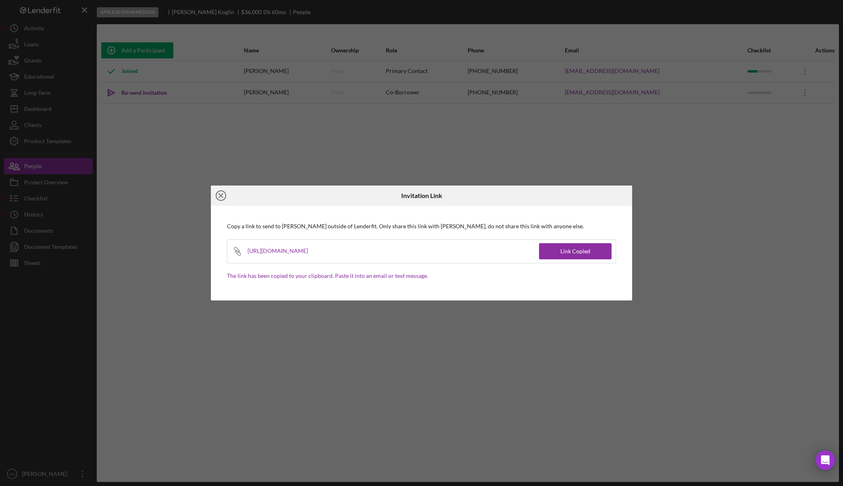
click at [221, 196] on icon "Icon/Close" at bounding box center [221, 195] width 20 height 20
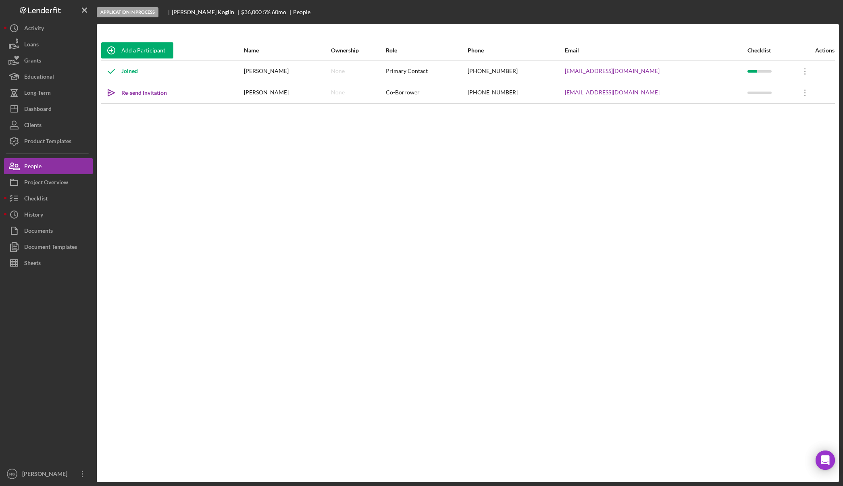
click at [37, 295] on div at bounding box center [48, 368] width 89 height 195
click at [31, 314] on div at bounding box center [48, 368] width 89 height 195
click at [66, 357] on div at bounding box center [48, 368] width 89 height 195
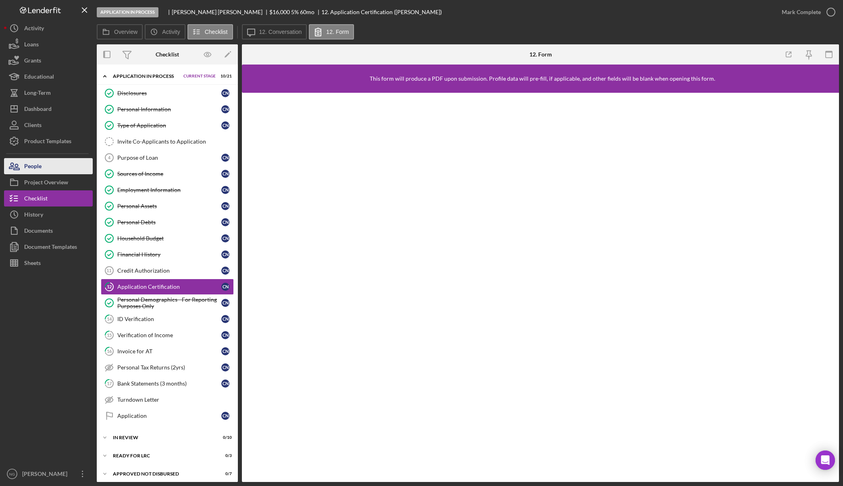
scroll to position [13, 0]
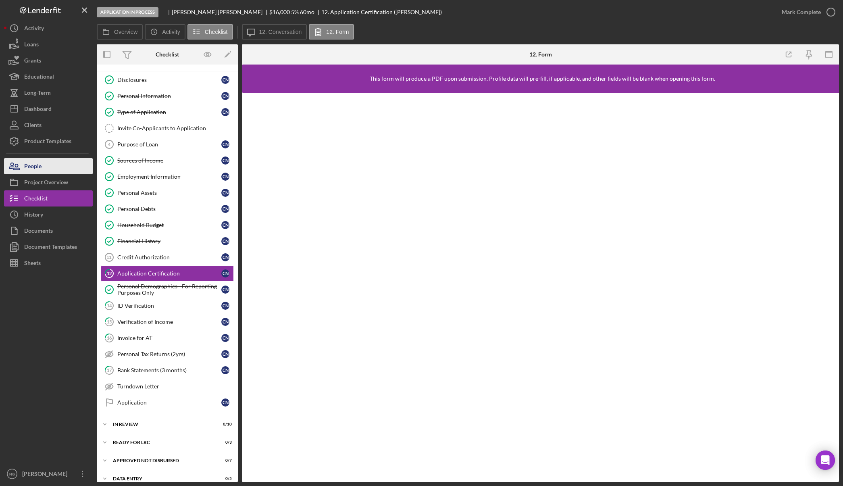
click at [46, 165] on button "People" at bounding box center [48, 166] width 89 height 16
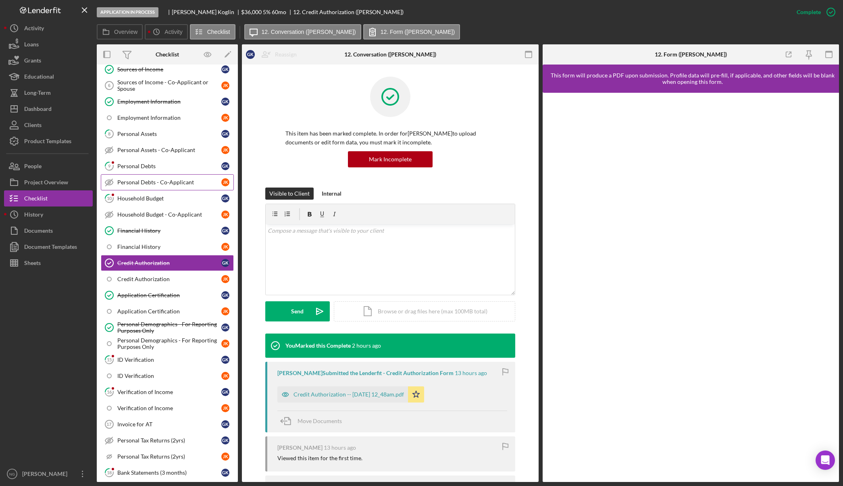
scroll to position [161, 0]
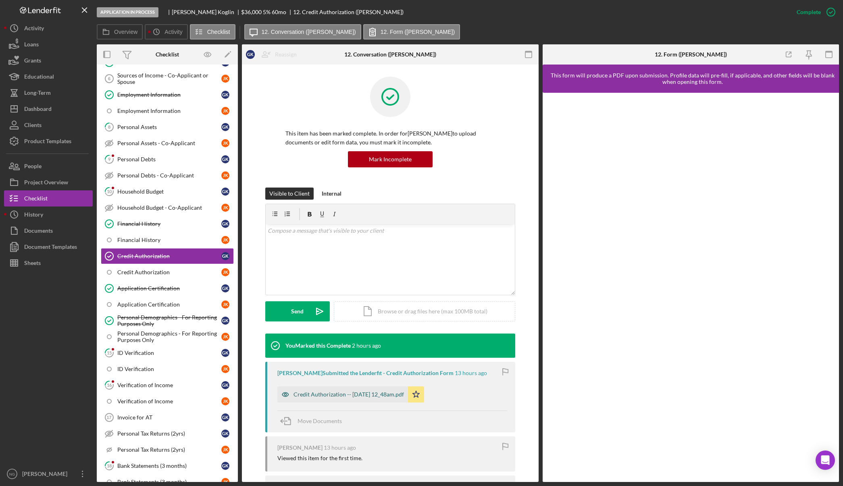
click at [334, 394] on div "Credit Authorization -- [DATE] 12_48am.pdf" at bounding box center [349, 394] width 110 height 6
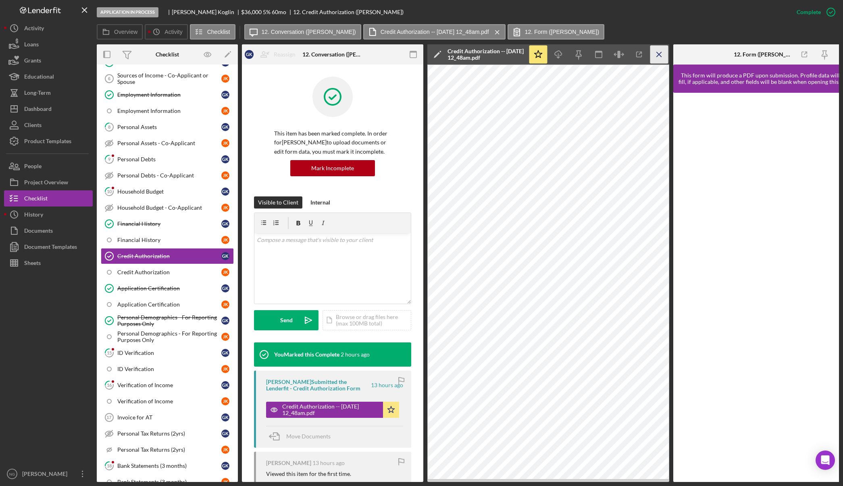
click at [662, 52] on icon "Icon/Menu Close" at bounding box center [659, 55] width 18 height 18
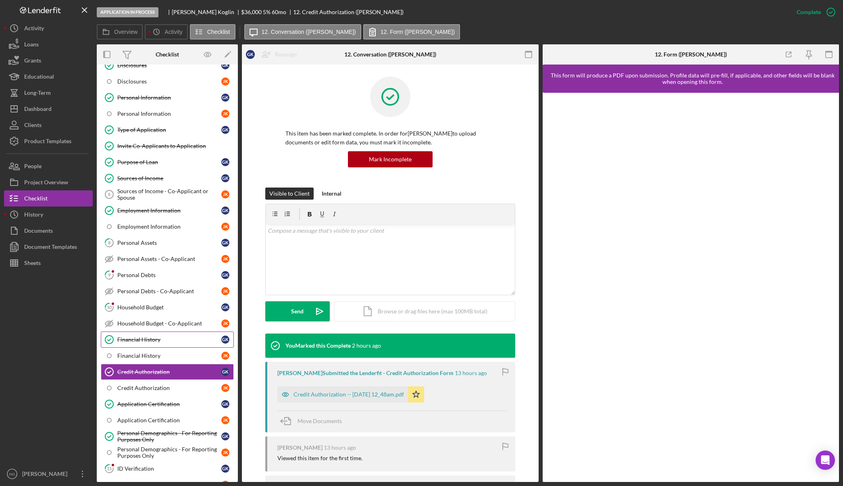
scroll to position [0, 0]
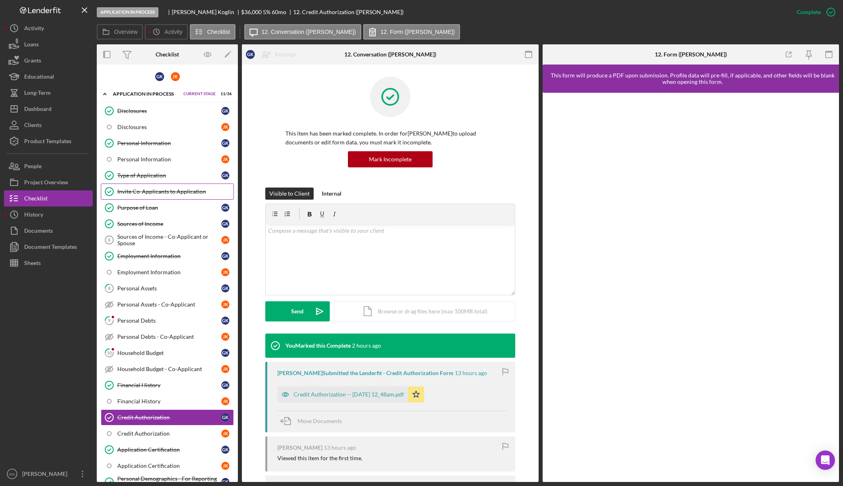
click at [204, 192] on div "Invite Co-Applicants to Application" at bounding box center [175, 191] width 116 height 6
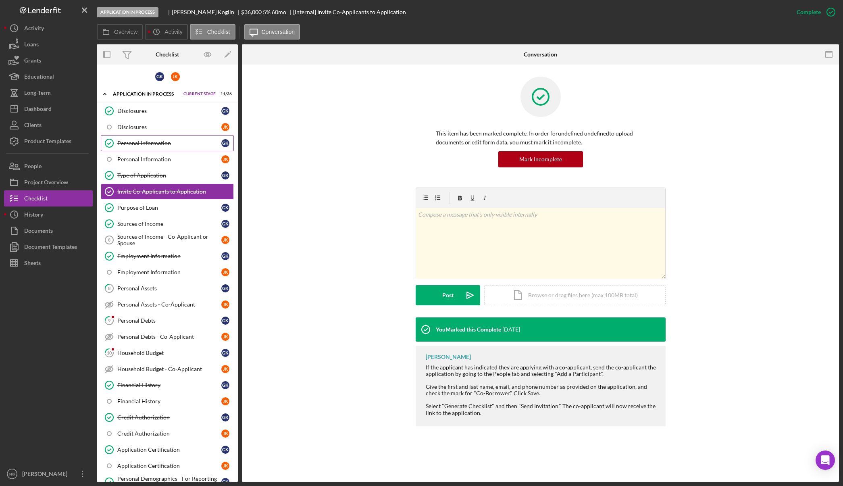
click at [209, 149] on link "Personal Information Personal Information G K" at bounding box center [167, 143] width 133 height 16
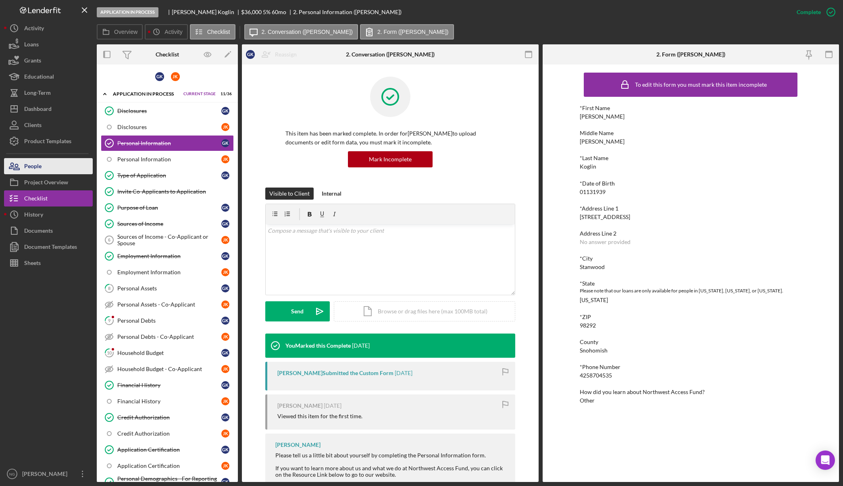
click at [65, 172] on button "People" at bounding box center [48, 166] width 89 height 16
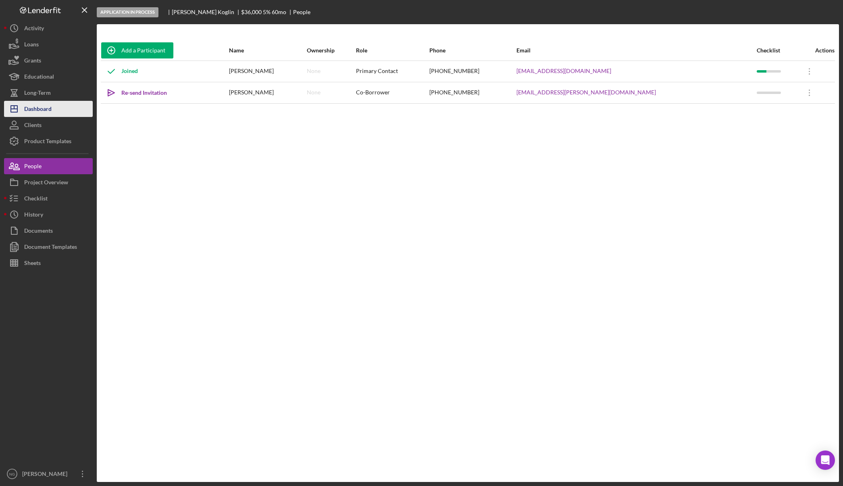
click at [44, 111] on div "Dashboard" at bounding box center [37, 110] width 27 height 18
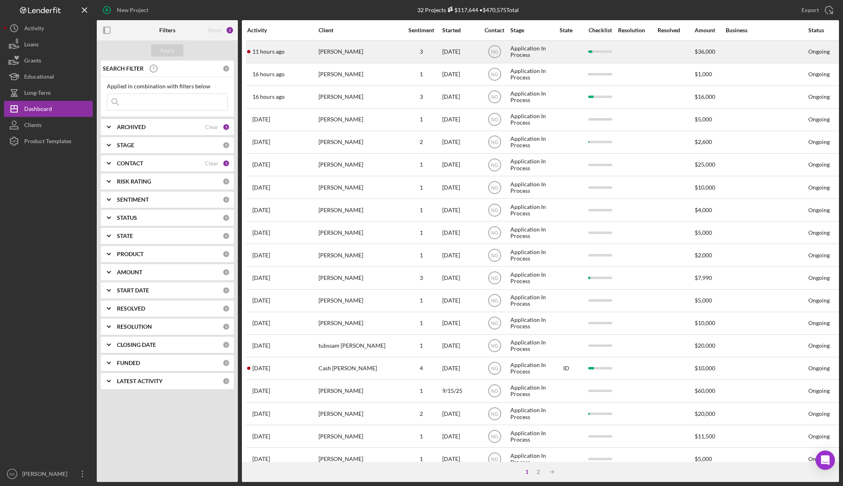
click at [357, 49] on div "[PERSON_NAME]" at bounding box center [359, 51] width 81 height 21
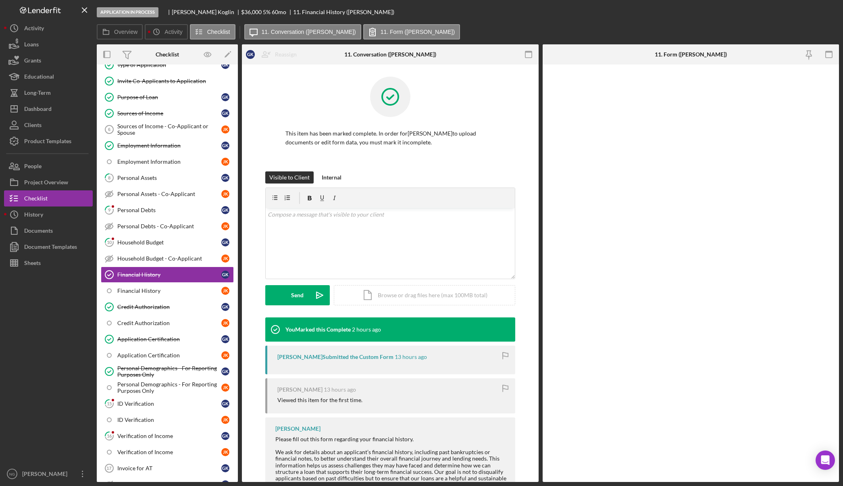
scroll to position [112, 0]
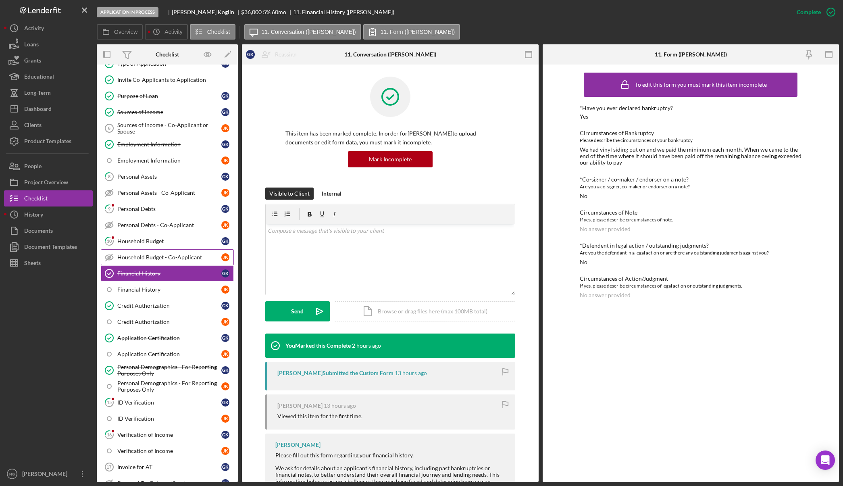
click at [173, 260] on div "Household Budget - Co-Applicant" at bounding box center [169, 257] width 104 height 6
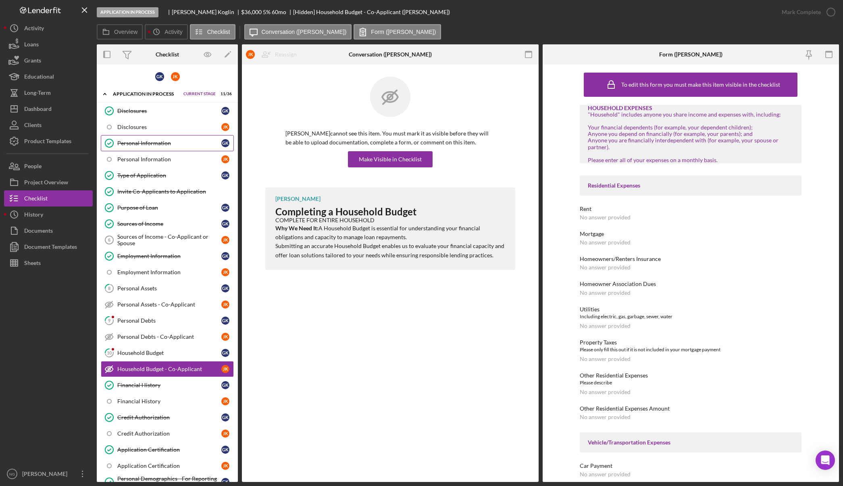
click at [167, 142] on div "Personal Information" at bounding box center [169, 143] width 104 height 6
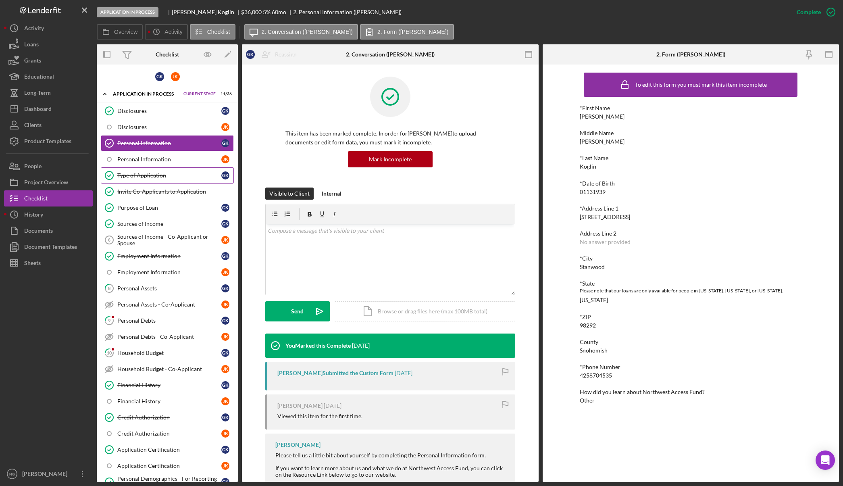
click at [172, 177] on div "Type of Application" at bounding box center [169, 175] width 104 height 6
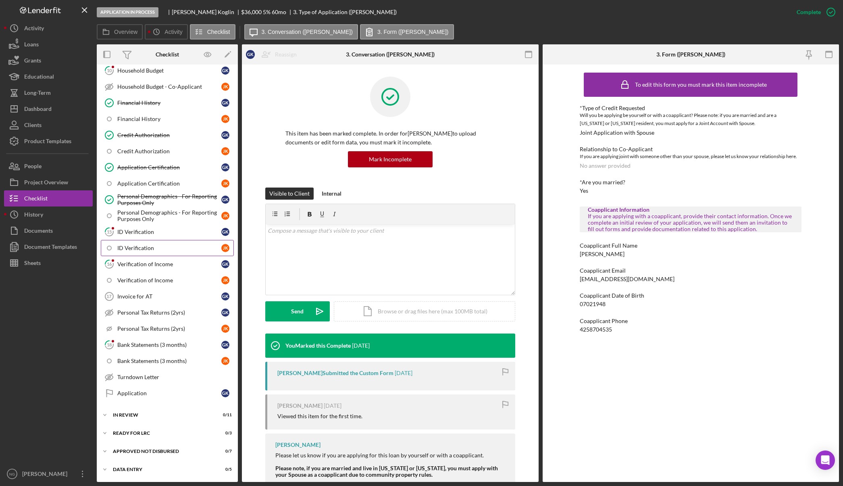
scroll to position [202, 0]
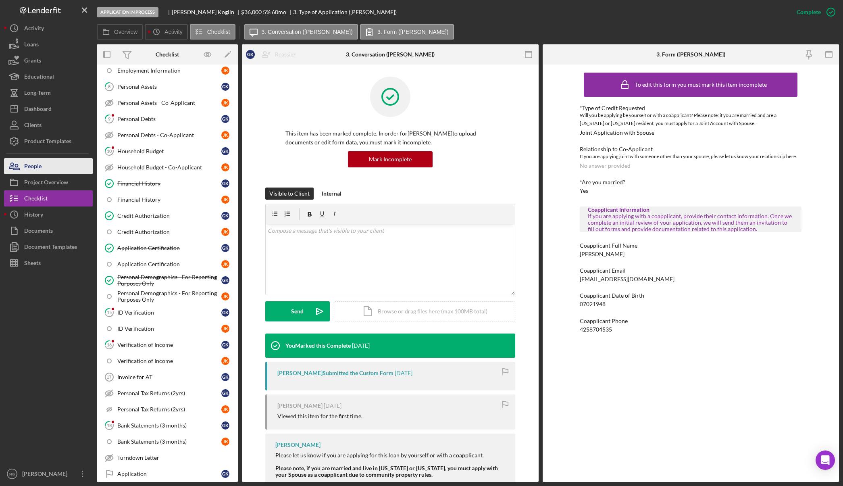
click at [37, 170] on div "People" at bounding box center [32, 167] width 17 height 18
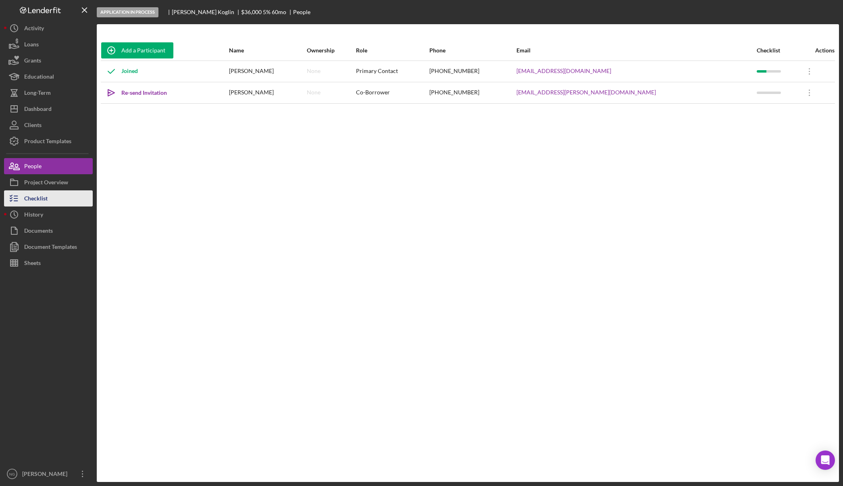
click at [44, 196] on div "Checklist" at bounding box center [35, 199] width 23 height 18
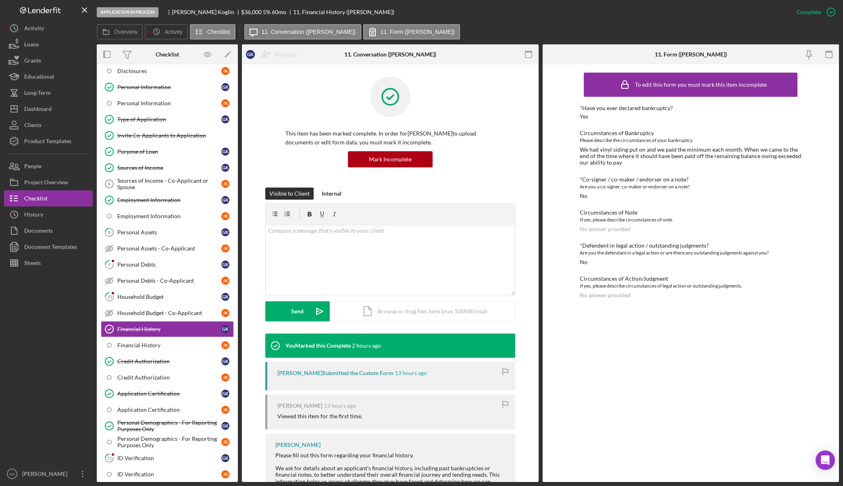
scroll to position [202, 0]
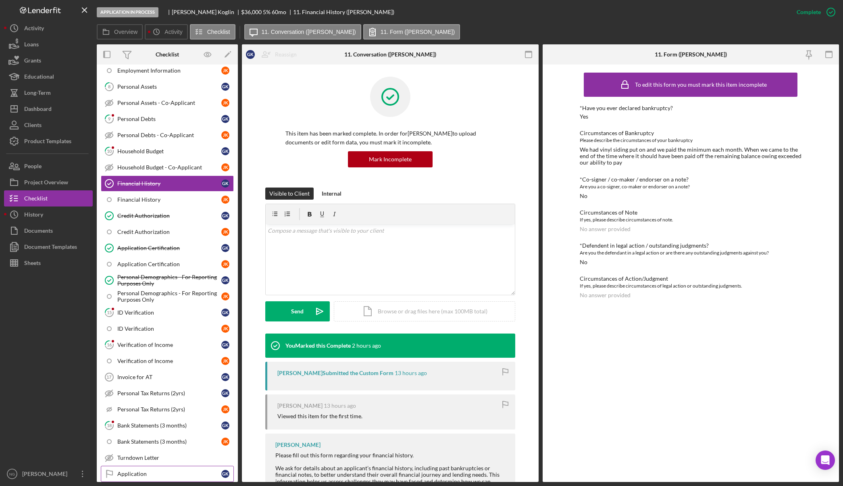
click at [154, 470] on link "Application Application G K" at bounding box center [167, 474] width 133 height 16
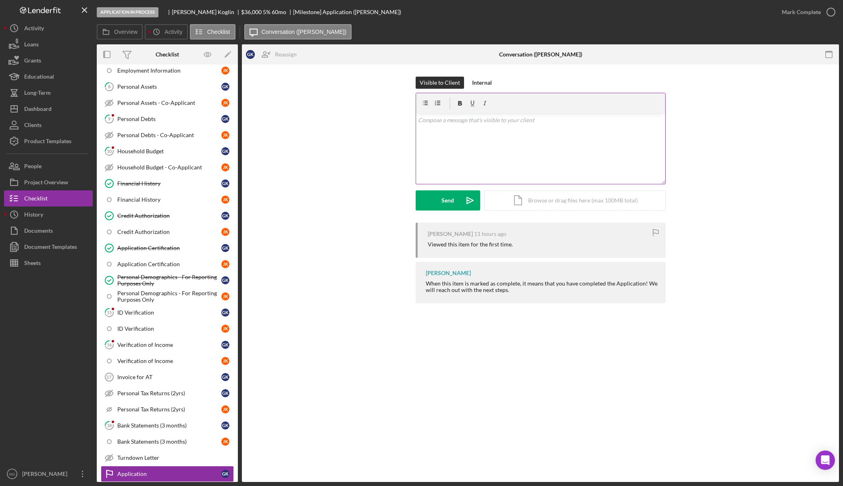
click at [450, 117] on p at bounding box center [540, 120] width 245 height 9
click at [433, 125] on div "v Color teal Color pink Remove color Add row above Add row below Add column bef…" at bounding box center [540, 148] width 249 height 71
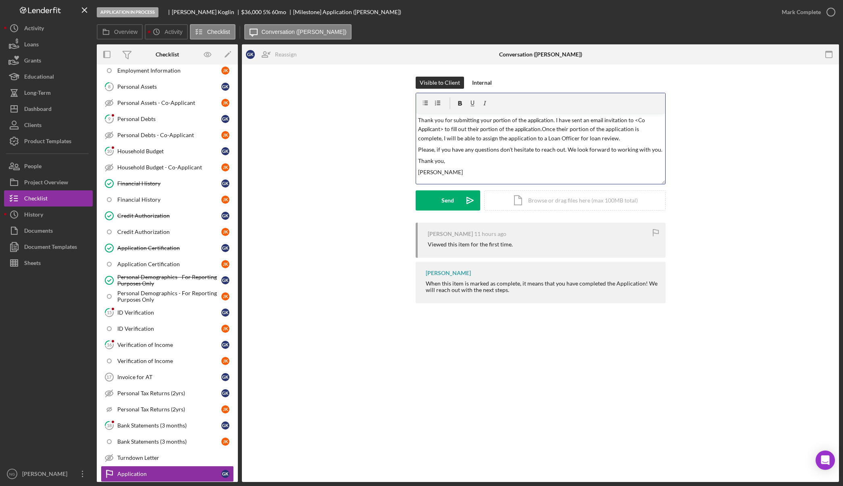
click at [417, 118] on div "v Color teal Color pink Remove color Add row above Add row below Add column bef…" at bounding box center [540, 148] width 249 height 71
click at [629, 132] on span "Thank you for submitting your portion of the application. I have sent an email …" at bounding box center [532, 140] width 228 height 25
drag, startPoint x: 556, startPoint y: 130, endPoint x: 567, endPoint y: 130, distance: 10.5
click at [567, 130] on span "Thank you for submitting your portion of the application. I have sent an email …" at bounding box center [532, 140] width 228 height 25
drag, startPoint x: 617, startPoint y: 131, endPoint x: 656, endPoint y: 131, distance: 39.1
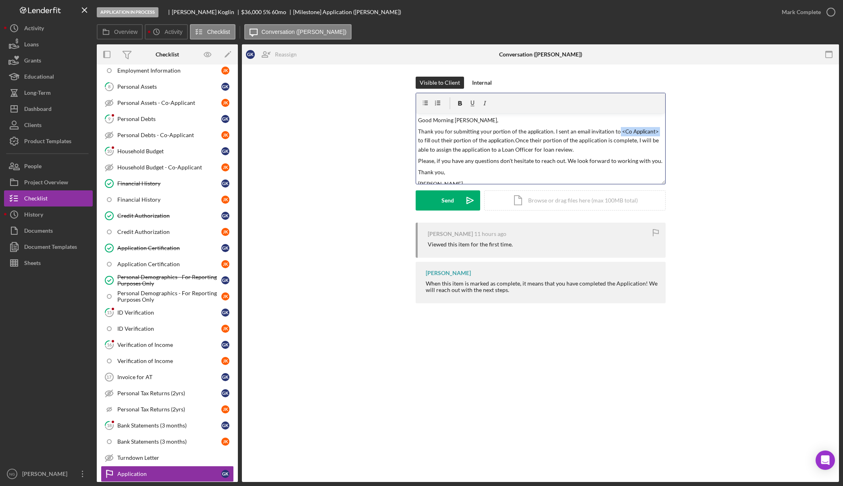
click at [656, 131] on p "Thank you for submitting your portion of the application. I sent an email invit…" at bounding box center [540, 140] width 245 height 27
click at [425, 141] on span "Thank you for submitting your portion of the application. I sent an email invit…" at bounding box center [537, 140] width 239 height 25
drag, startPoint x: 504, startPoint y: 140, endPoint x: 543, endPoint y: 140, distance: 38.7
click at [543, 140] on span "Once their portion of the application is complete, I will be able to assign the…" at bounding box center [536, 145] width 236 height 16
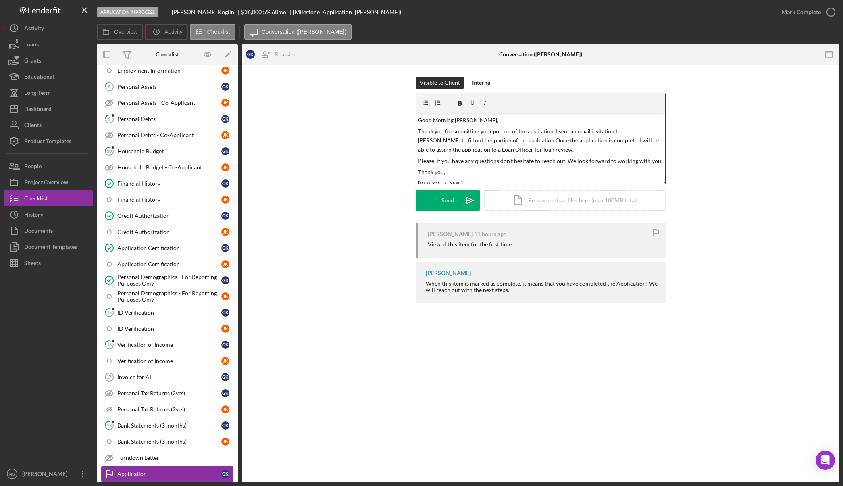
click at [553, 131] on span "Thank you for submitting your portion of the application. I sent an email invit…" at bounding box center [539, 140] width 242 height 25
click at [592, 152] on p "Thank you for submitting your portion of the application. I sent an email invit…" at bounding box center [540, 140] width 245 height 27
click at [552, 130] on span "Thank you for submitting your portion of the application. I sent an email invit…" at bounding box center [539, 140] width 242 height 25
click at [509, 141] on span "Thank you for submitting your portion of the application. Yesterday I sent an e…" at bounding box center [539, 140] width 242 height 25
drag, startPoint x: 453, startPoint y: 119, endPoint x: 419, endPoint y: 119, distance: 33.9
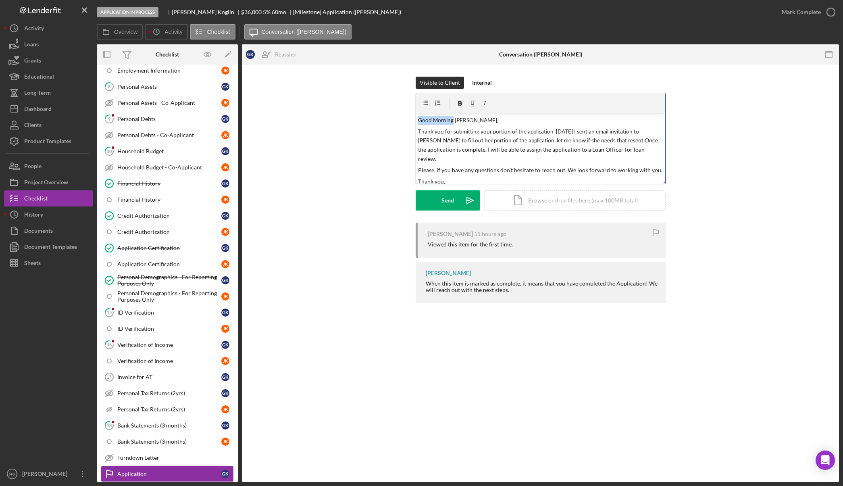
click at [419, 119] on span "Good Morning Glen," at bounding box center [458, 120] width 80 height 6
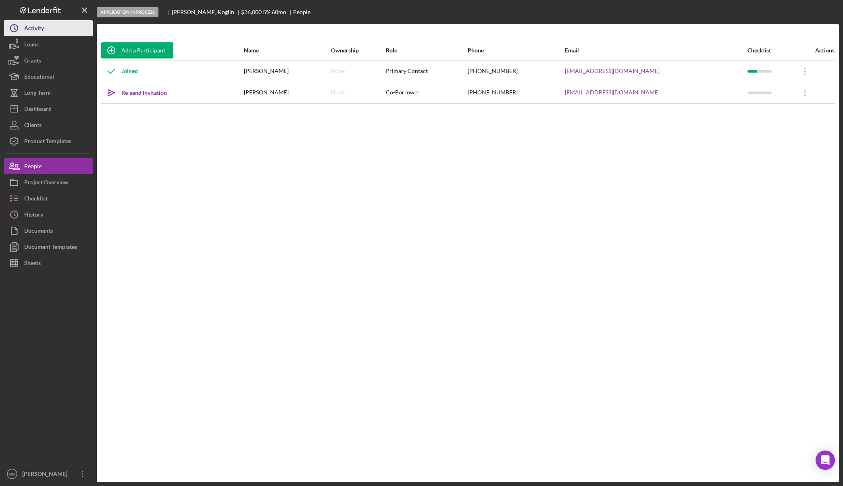
click at [44, 24] on div "Activity" at bounding box center [34, 29] width 20 height 18
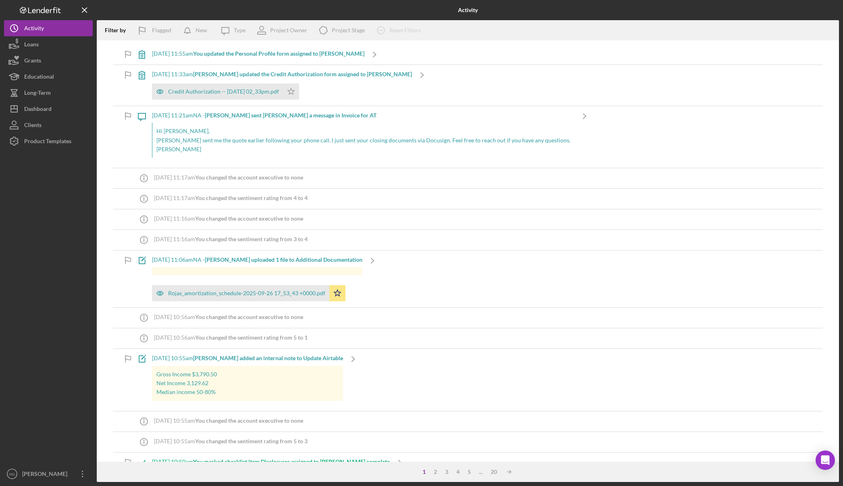
click at [51, 238] on div at bounding box center [48, 307] width 89 height 317
click at [53, 276] on div at bounding box center [48, 307] width 89 height 317
click at [49, 109] on div "Dashboard" at bounding box center [37, 110] width 27 height 18
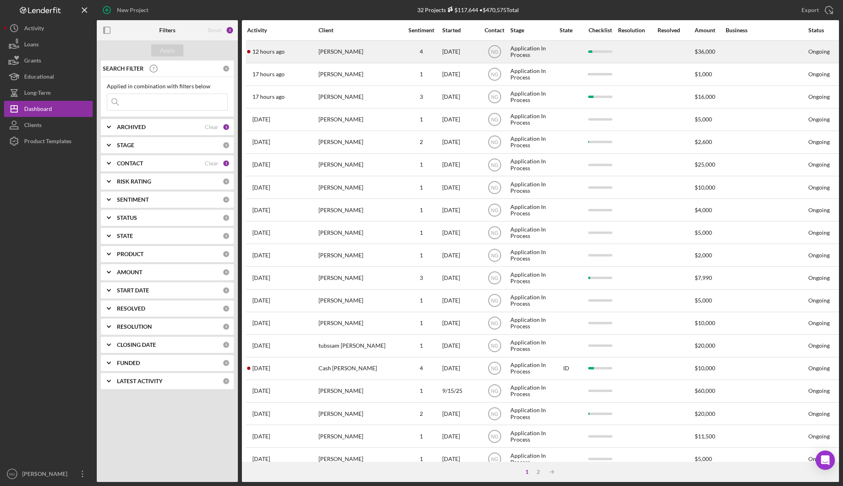
click at [373, 58] on div "[PERSON_NAME]" at bounding box center [359, 51] width 81 height 21
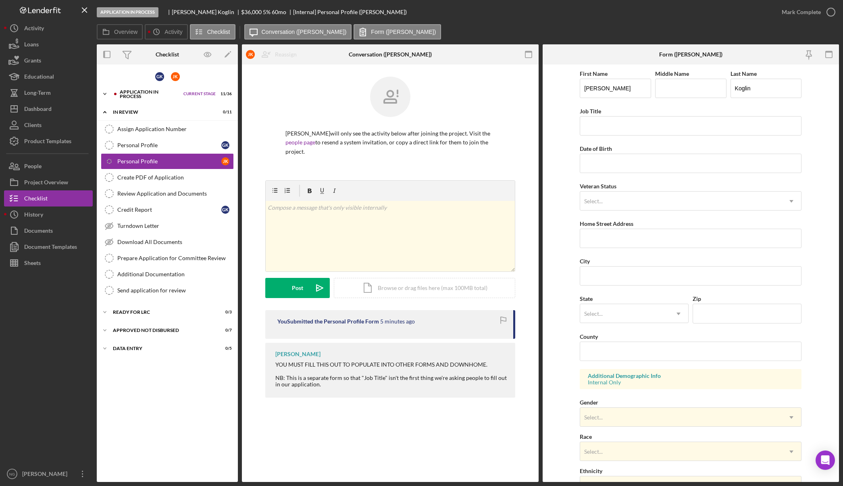
click at [126, 94] on div "Application In Process" at bounding box center [150, 94] width 60 height 9
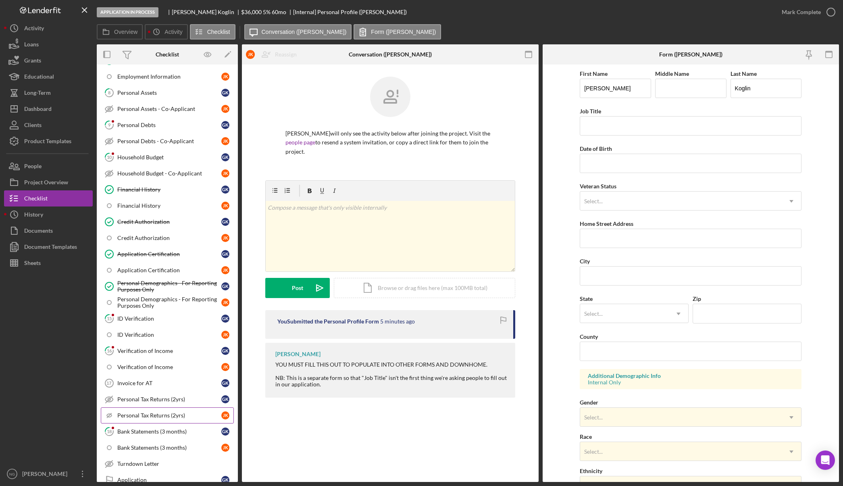
scroll to position [242, 0]
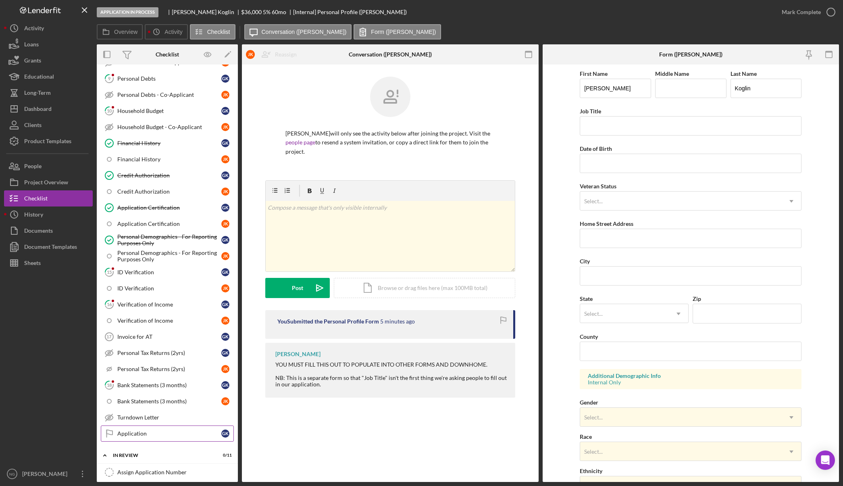
click at [152, 435] on div "Application" at bounding box center [169, 433] width 104 height 6
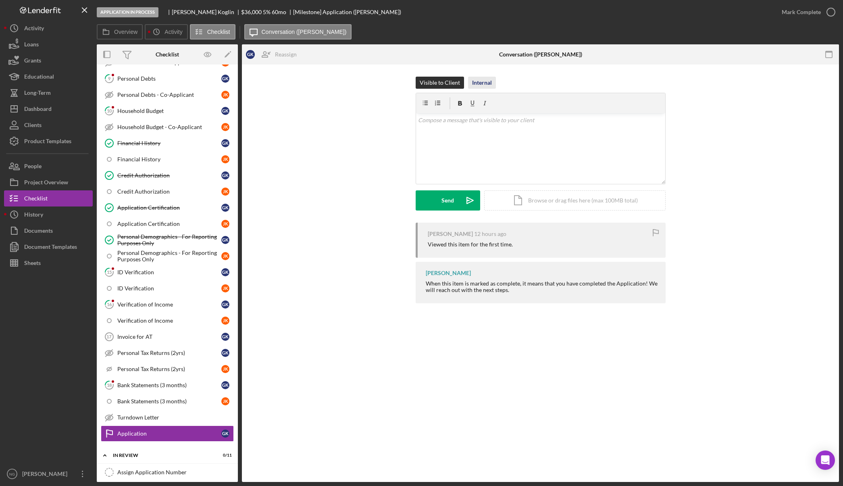
click at [484, 84] on div "Internal" at bounding box center [482, 83] width 20 height 12
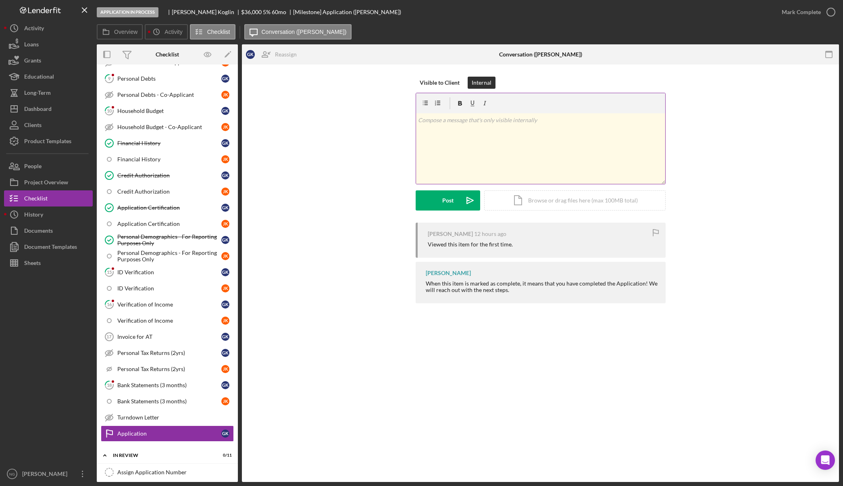
click at [465, 136] on div "v Color teal Color pink Remove color Add row above Add row below Add column bef…" at bounding box center [540, 148] width 249 height 71
drag, startPoint x: 505, startPoint y: 118, endPoint x: 416, endPoint y: 116, distance: 89.1
click at [416, 116] on div "v Color teal Color pink Remove color Add row above Add row below Add column bef…" at bounding box center [540, 148] width 249 height 71
drag, startPoint x: 652, startPoint y: 122, endPoint x: 418, endPoint y: 110, distance: 234.2
click at [418, 110] on div "v Color teal Color pink Remove color Add row above Add row below Add column bef…" at bounding box center [540, 138] width 249 height 91
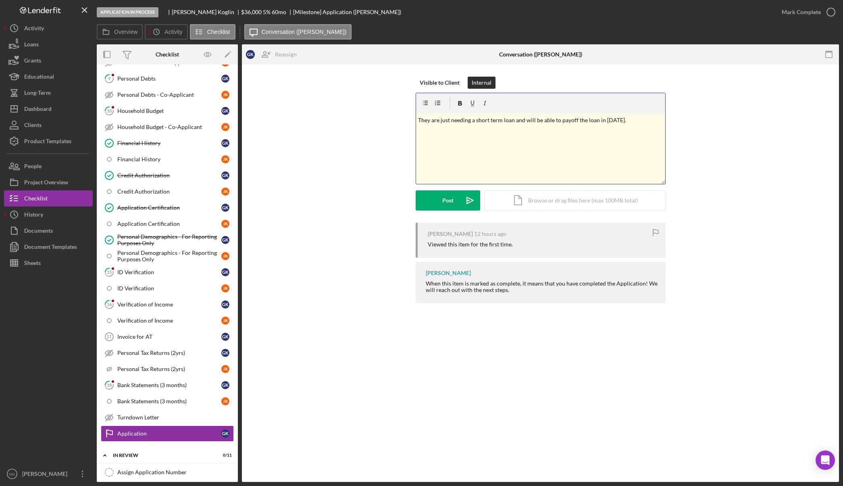
copy p "They are just needing a short term loan and will be able to payoff the loan in …"
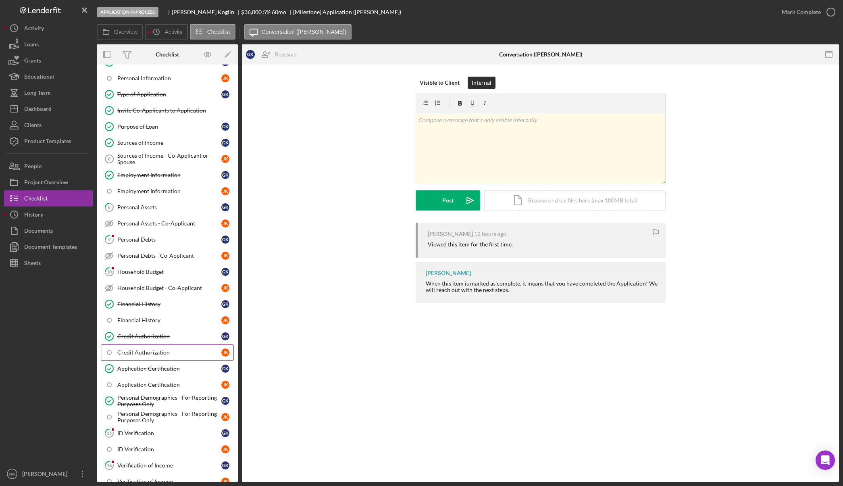
scroll to position [81, 0]
click at [162, 127] on div "Purpose of Loan" at bounding box center [169, 127] width 104 height 6
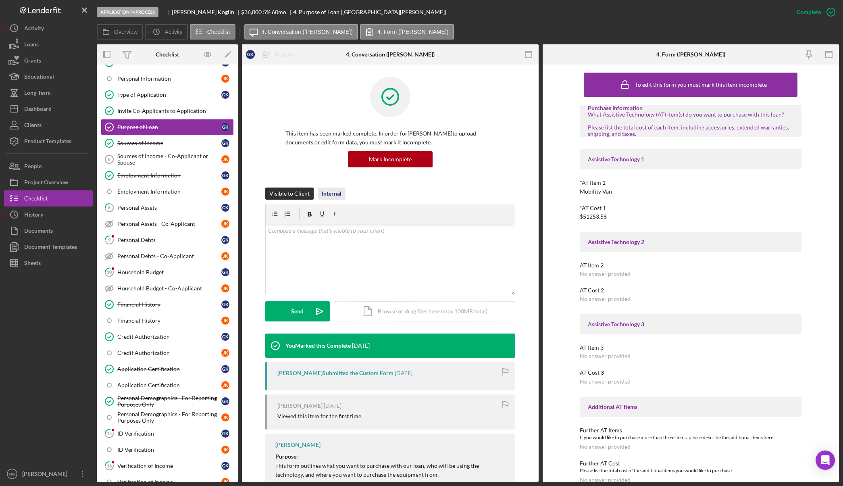
click at [331, 193] on div "Internal" at bounding box center [332, 193] width 20 height 12
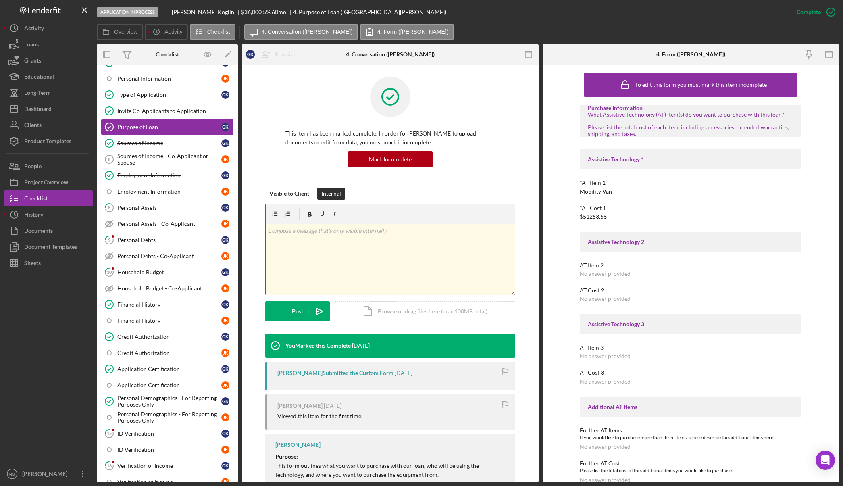
click at [305, 235] on div "v Color teal Color pink Remove color Add row above Add row below Add column bef…" at bounding box center [390, 259] width 249 height 71
paste div
click at [269, 230] on p "They are just needing a short term loan and will be able to payoff the loan in …" at bounding box center [390, 230] width 245 height 9
click at [322, 240] on p "Spoke with Janet they are just needing a short term loan and will be able to pa…" at bounding box center [390, 235] width 245 height 18
click at [297, 313] on div "Post" at bounding box center [297, 311] width 11 height 20
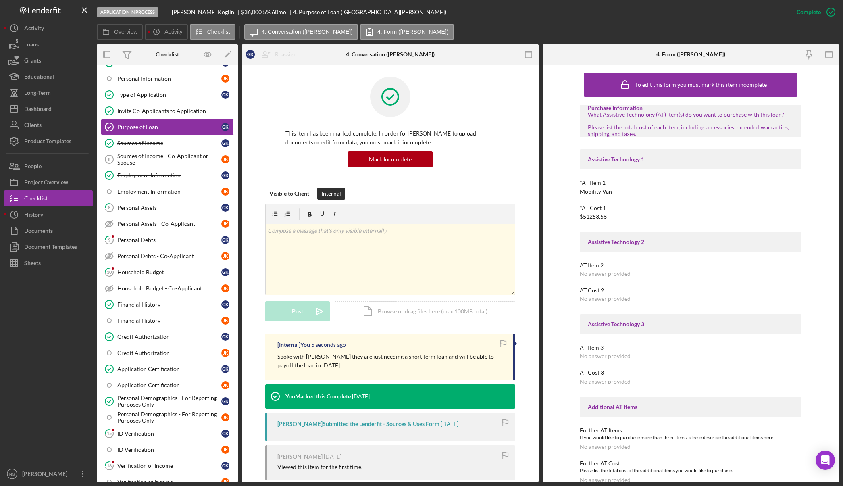
click at [504, 342] on icon "button" at bounding box center [503, 343] width 18 height 18
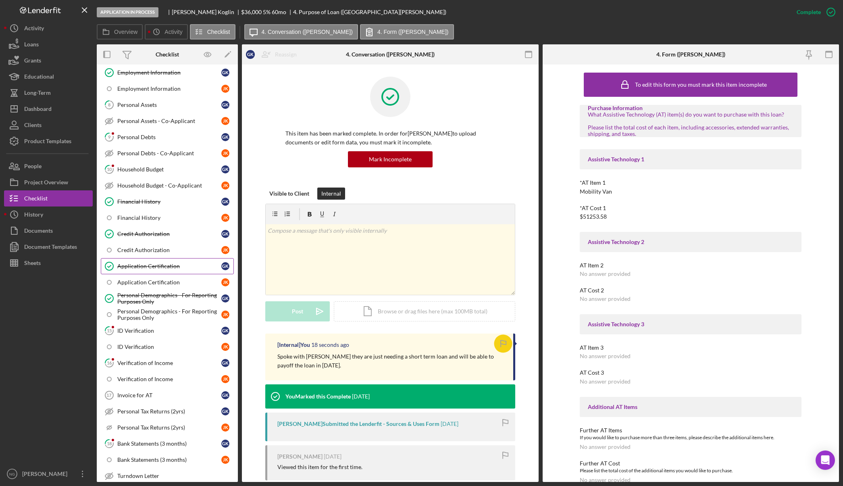
scroll to position [282, 0]
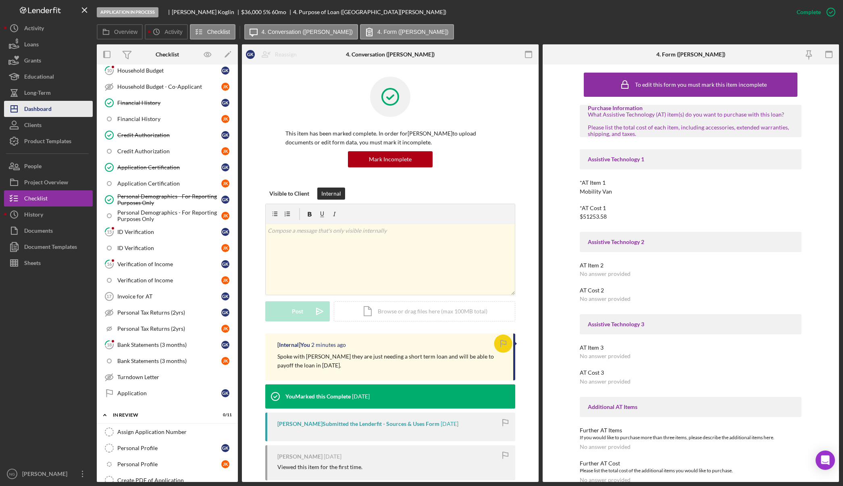
click at [56, 108] on button "Icon/Dashboard Dashboard" at bounding box center [48, 109] width 89 height 16
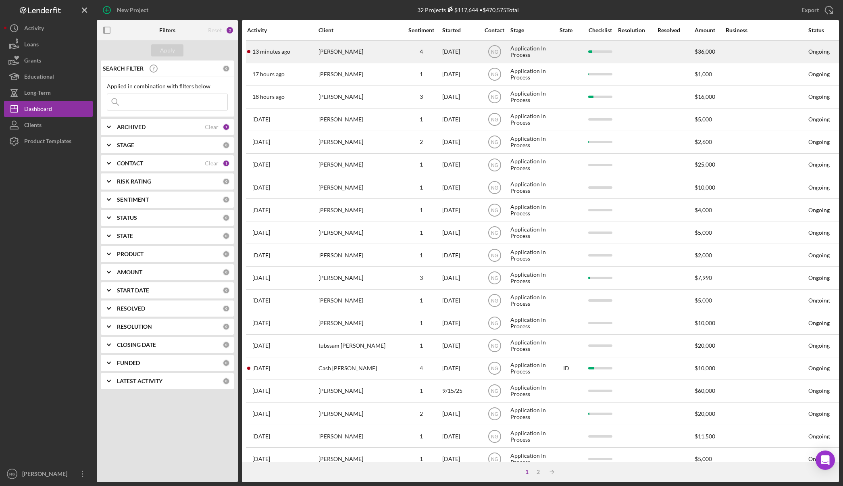
click at [311, 56] on div "13 minutes ago Glen Koglin" at bounding box center [282, 51] width 71 height 21
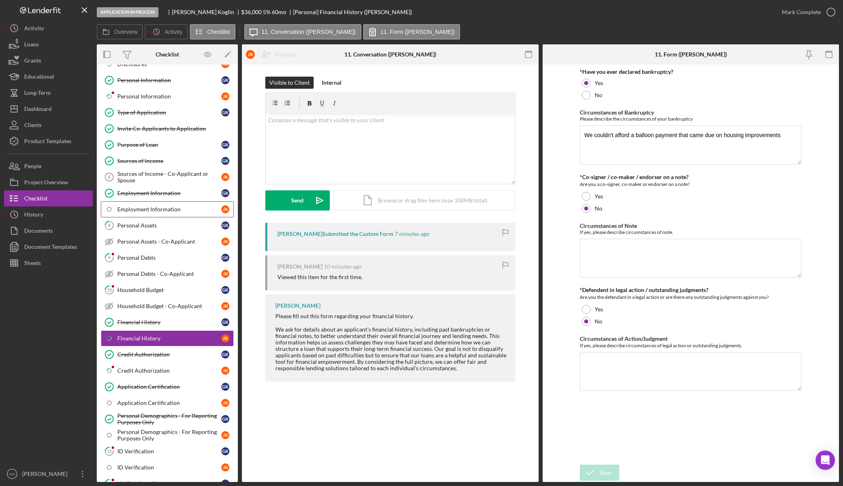
scroll to position [47, 0]
